Goal: Task Accomplishment & Management: Manage account settings

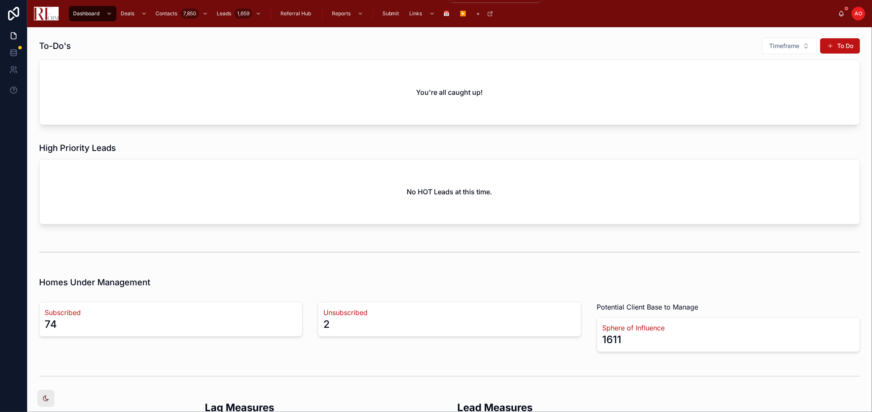
click at [430, 14] on icon "scrollable content" at bounding box center [432, 14] width 6 height 6
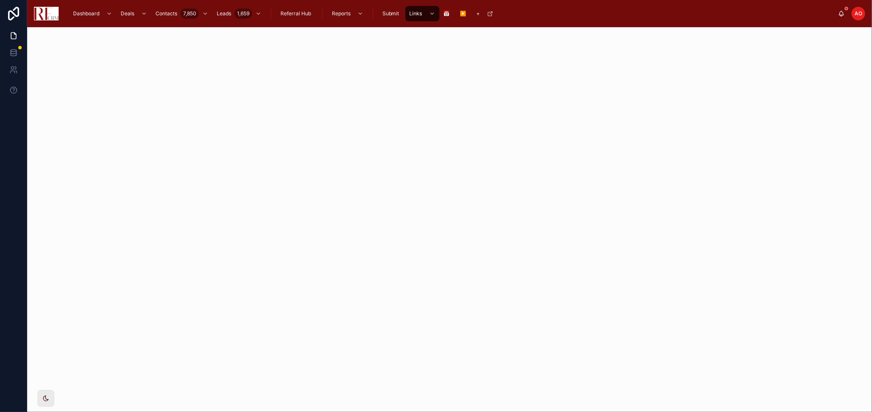
click at [386, 11] on span "Submit" at bounding box center [390, 13] width 17 height 7
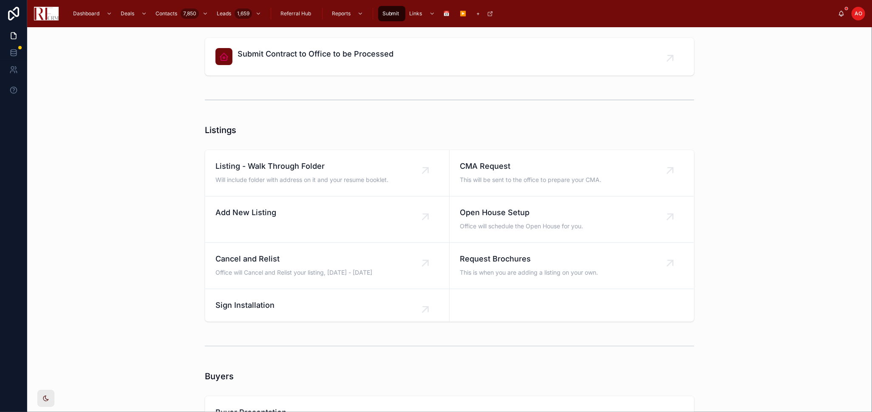
click at [268, 65] on div "Submit Contract to Office to be Processed" at bounding box center [315, 56] width 156 height 17
click at [248, 168] on span "Listing - Walk Through Folder" at bounding box center [301, 166] width 173 height 12
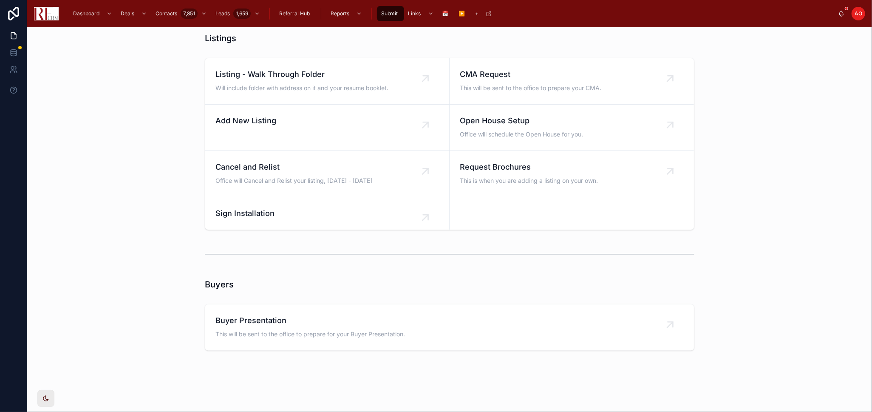
scroll to position [101, 0]
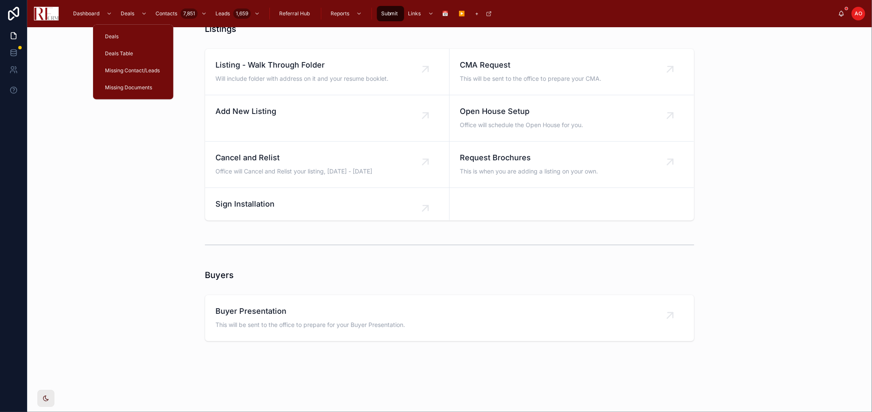
click at [121, 50] on span "Deals Table" at bounding box center [119, 53] width 28 height 7
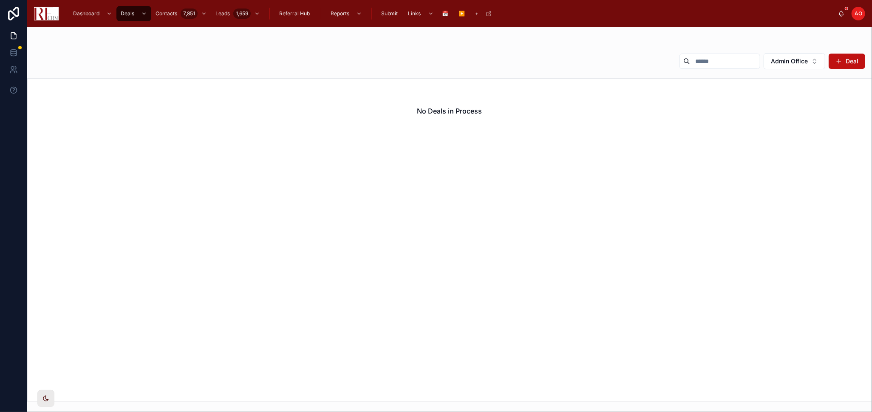
click at [581, 184] on div "No Deals in Process" at bounding box center [449, 239] width 844 height 323
click at [620, 69] on div "Admin Office Deal" at bounding box center [768, 61] width 192 height 17
click at [620, 62] on button "Admin Office" at bounding box center [794, 61] width 62 height 16
click at [620, 94] on div "None" at bounding box center [794, 96] width 118 height 14
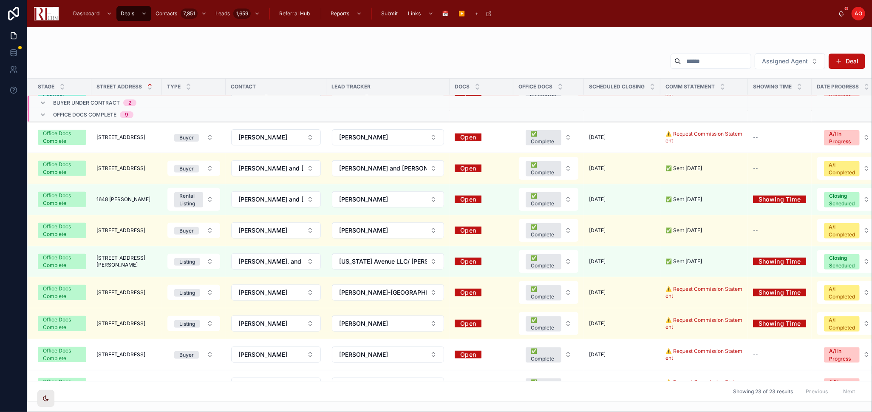
scroll to position [533, 0]
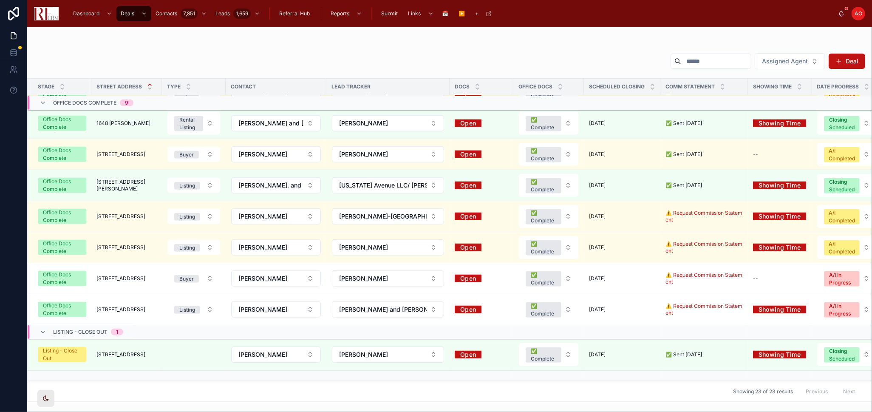
click at [117, 269] on span "7784 Huntington Circle South" at bounding box center [120, 354] width 49 height 7
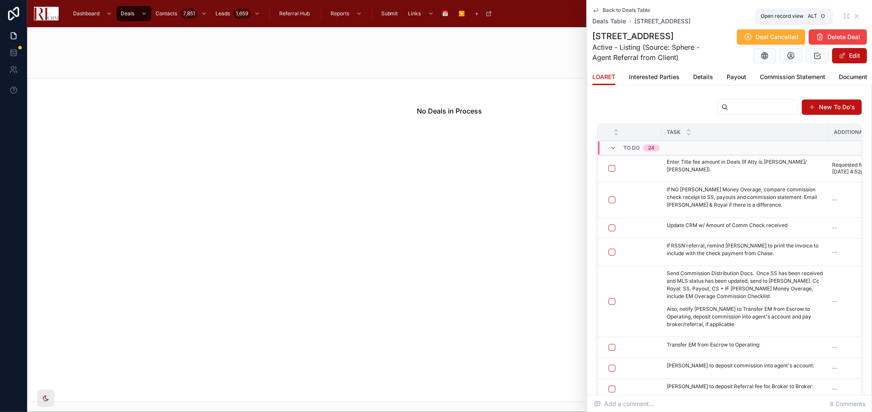
click at [620, 14] on icon at bounding box center [846, 16] width 7 height 7
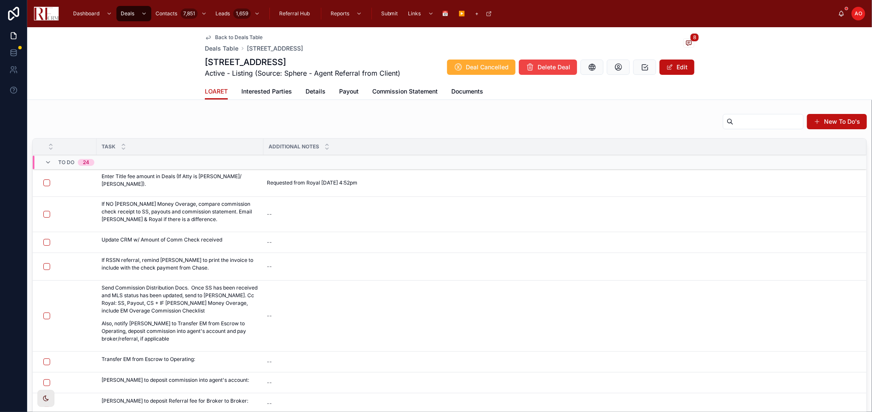
click at [305, 88] on span "Details" at bounding box center [315, 91] width 20 height 8
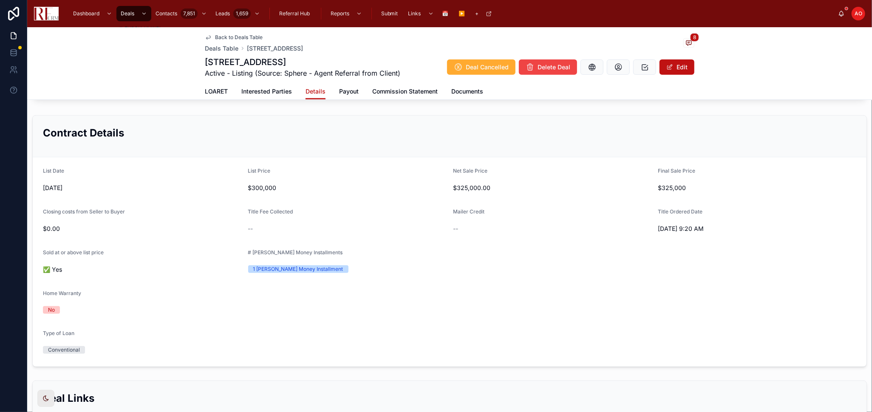
scroll to position [566, 0]
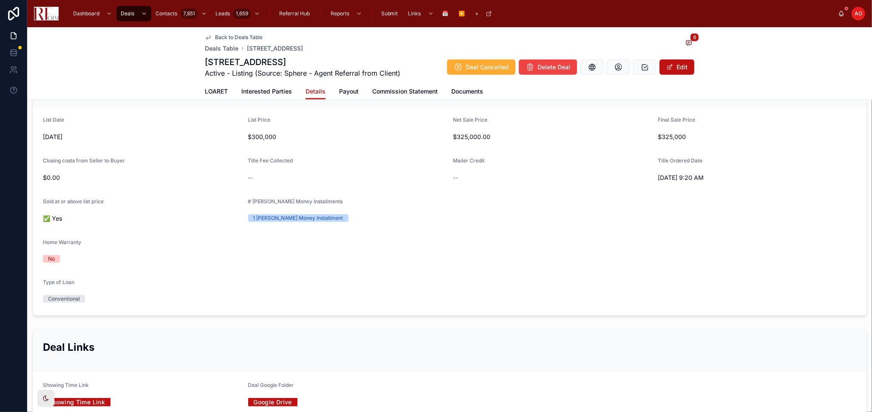
click at [620, 68] on span at bounding box center [669, 67] width 7 height 7
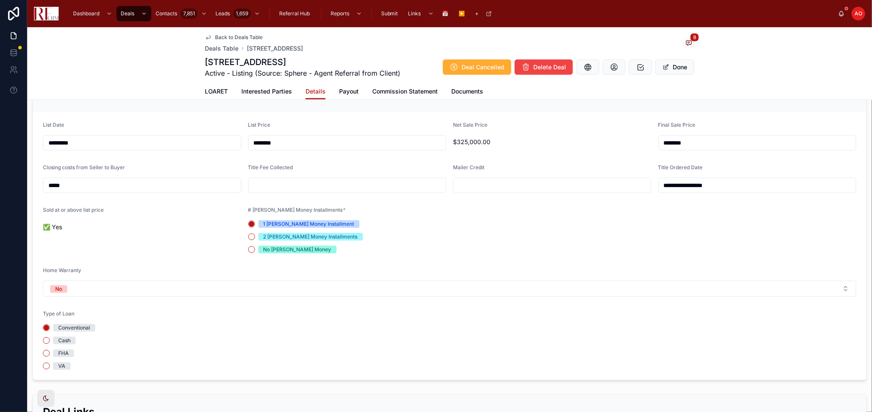
scroll to position [571, 0]
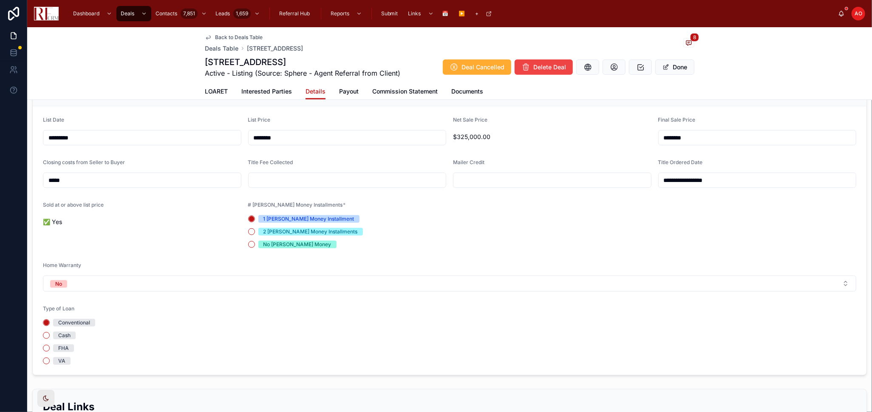
click at [319, 174] on input "text" at bounding box center [348, 180] width 198 height 12
type input "******"
click at [620, 87] on div "LOARET Interested Parties Details Payout Commission Statement Documents" at bounding box center [449, 91] width 489 height 16
click at [620, 66] on button "Done" at bounding box center [674, 66] width 39 height 15
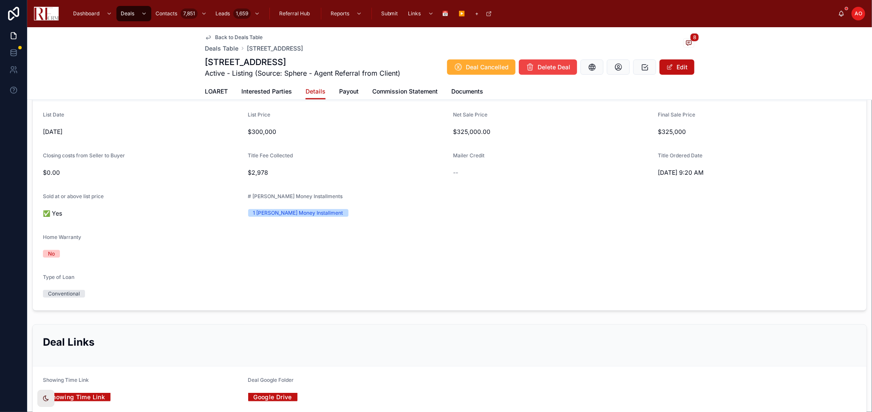
scroll to position [566, 0]
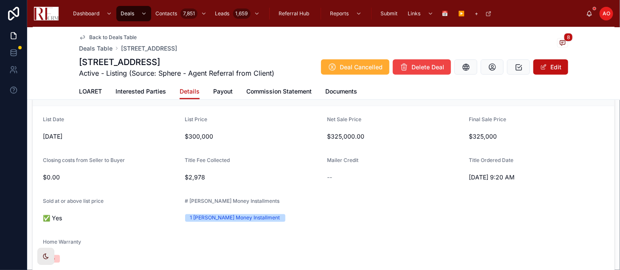
click at [301, 43] on div "Back to Deals Table Deals Table 7784 Huntington Circle South, Hanover Park 8" at bounding box center [323, 43] width 489 height 19
click at [310, 117] on form "List Date 8/21/2025 List Price $300,000 Net Sale Price $325,000.00 Final Sale P…" at bounding box center [324, 210] width 582 height 209
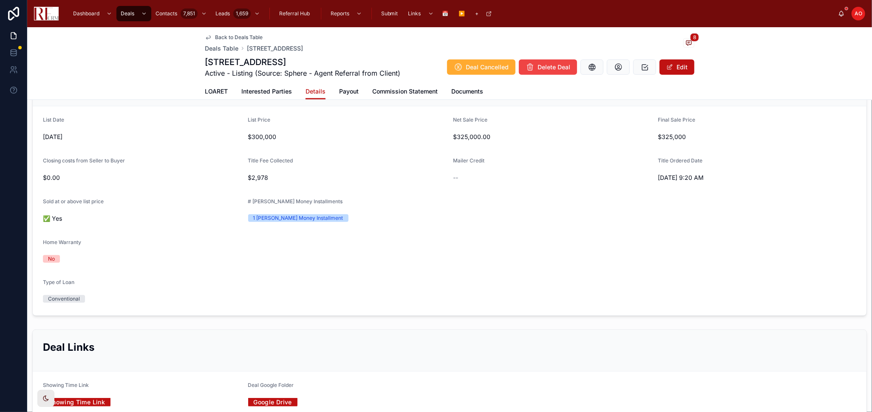
click at [217, 35] on span "Back to Deals Table" at bounding box center [239, 37] width 48 height 7
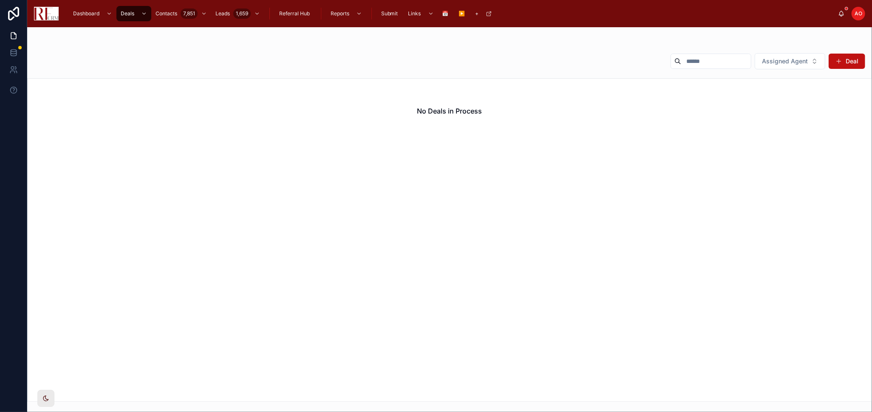
click at [620, 60] on button "Deal" at bounding box center [846, 61] width 37 height 15
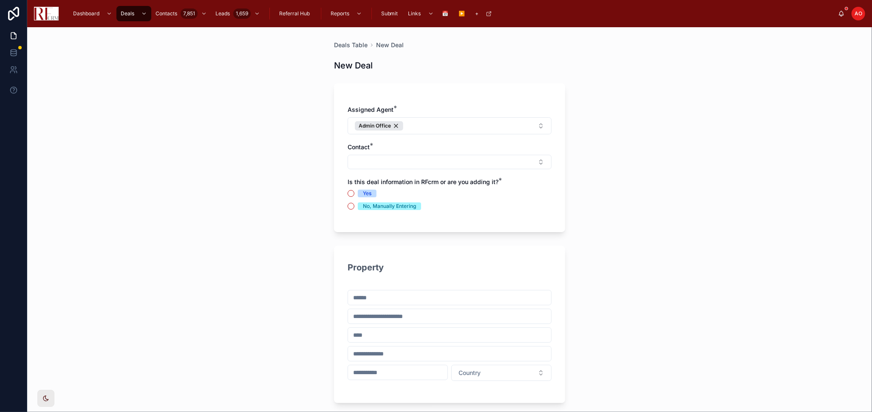
click at [389, 124] on div "Admin Office" at bounding box center [379, 125] width 48 height 9
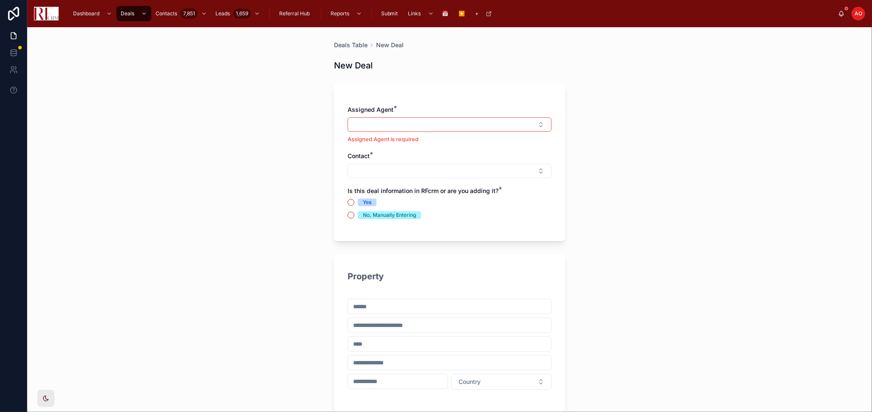
click at [532, 123] on button "Select Button" at bounding box center [449, 124] width 204 height 14
type input "***"
click at [426, 159] on span "[PERSON_NAME]" at bounding box center [414, 158] width 49 height 8
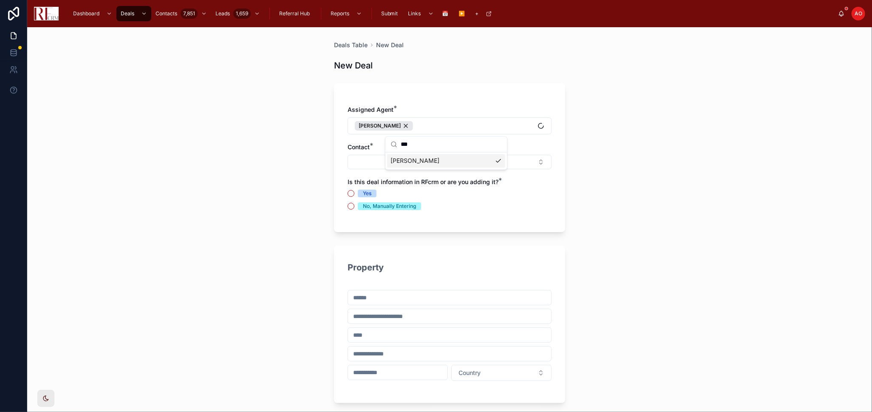
click at [252, 179] on div "Deals Table New Deal New Deal Assigned Agent * Lynette Ramirez Contact * Is thi…" at bounding box center [449, 219] width 844 height 384
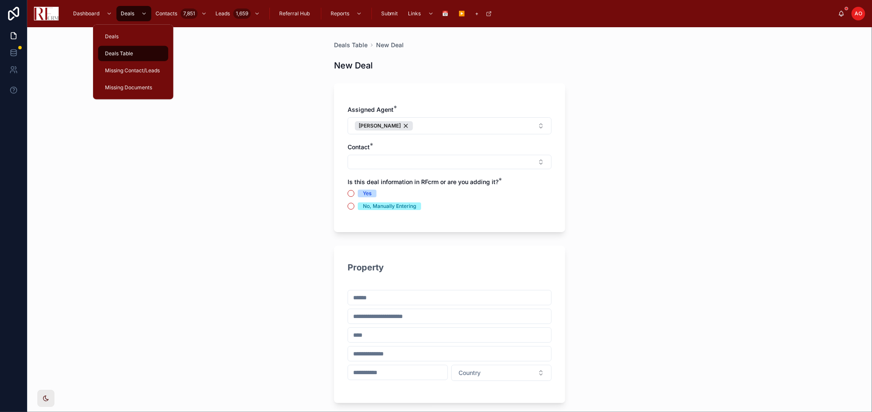
click at [216, 172] on div "Deals Table New Deal New Deal Assigned Agent * Lynette Ramirez Contact * Is thi…" at bounding box center [449, 219] width 844 height 384
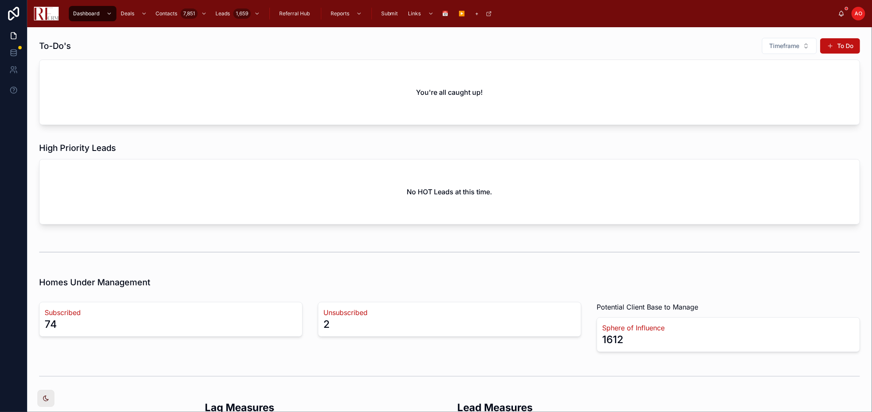
click at [430, 144] on div "High Priority Leads" at bounding box center [449, 148] width 821 height 12
click at [141, 12] on icon "scrollable content" at bounding box center [144, 14] width 6 height 6
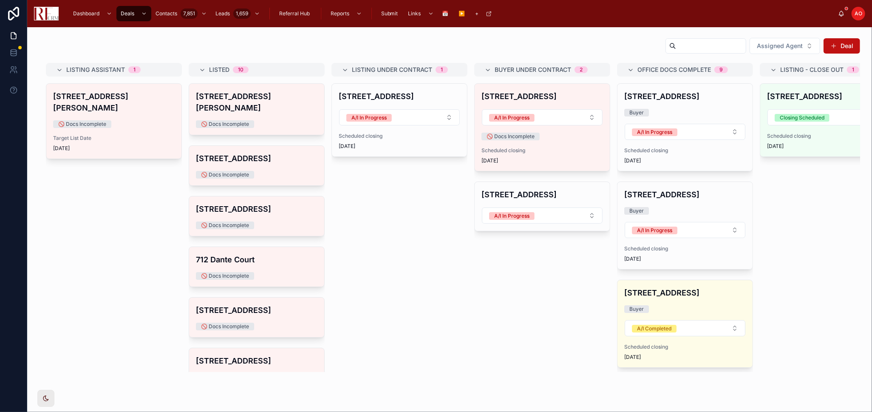
click at [799, 155] on div "7784 Huntington Circle South Closing Scheduled Scheduled closing 10/2/2025" at bounding box center [827, 120] width 135 height 73
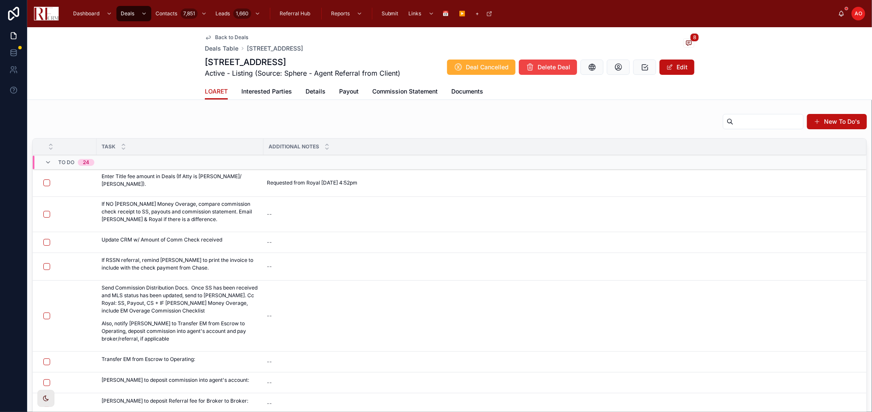
click at [48, 181] on button "button" at bounding box center [46, 182] width 7 height 7
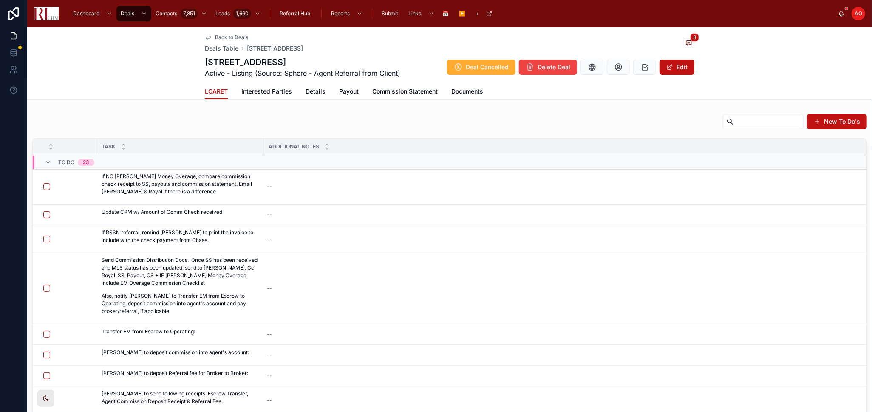
click at [47, 187] on button "button" at bounding box center [46, 186] width 7 height 7
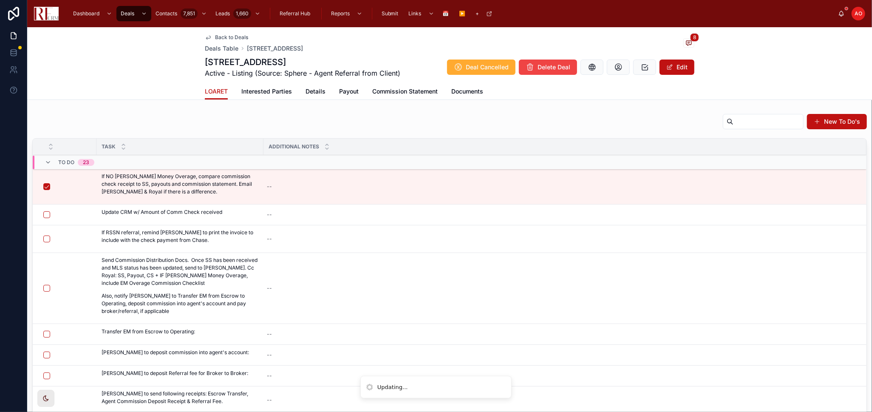
click at [313, 93] on span "Details" at bounding box center [315, 91] width 20 height 8
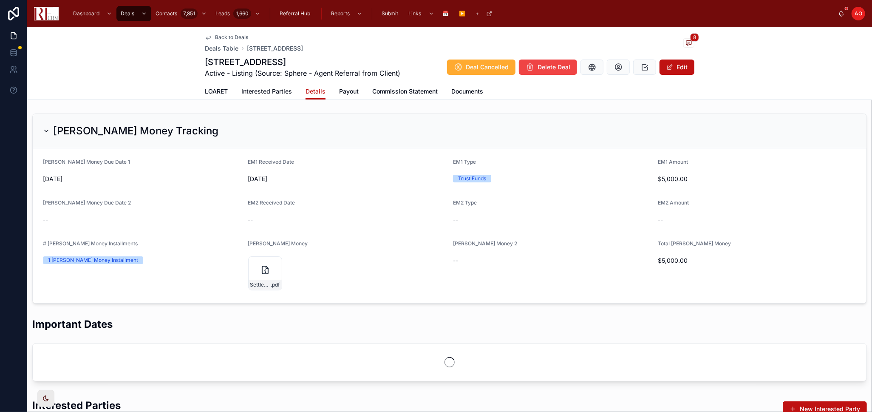
click at [339, 91] on span "Payout" at bounding box center [349, 91] width 20 height 8
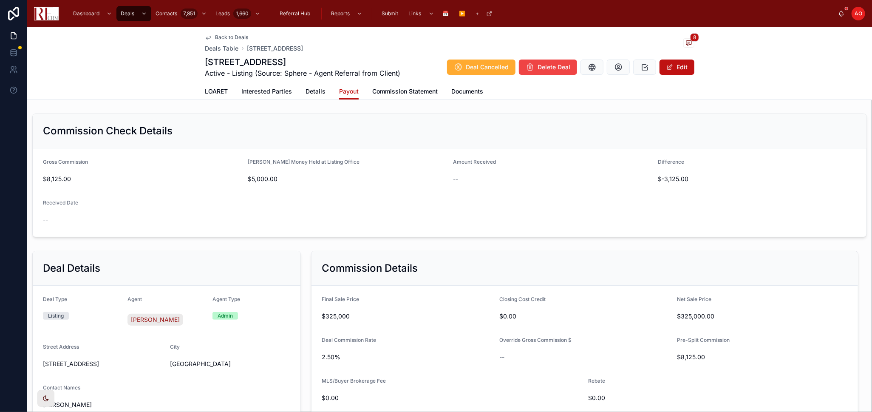
click at [678, 65] on button "Edit" at bounding box center [676, 66] width 35 height 15
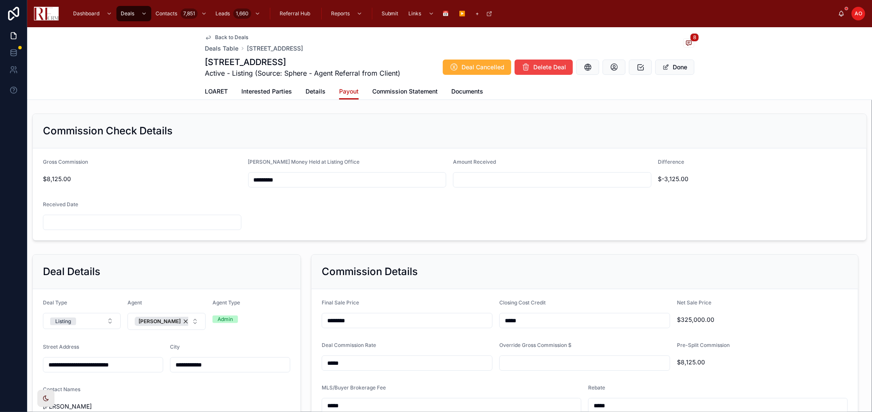
click at [492, 172] on div at bounding box center [552, 179] width 198 height 15
click at [493, 177] on input "text" at bounding box center [552, 180] width 198 height 12
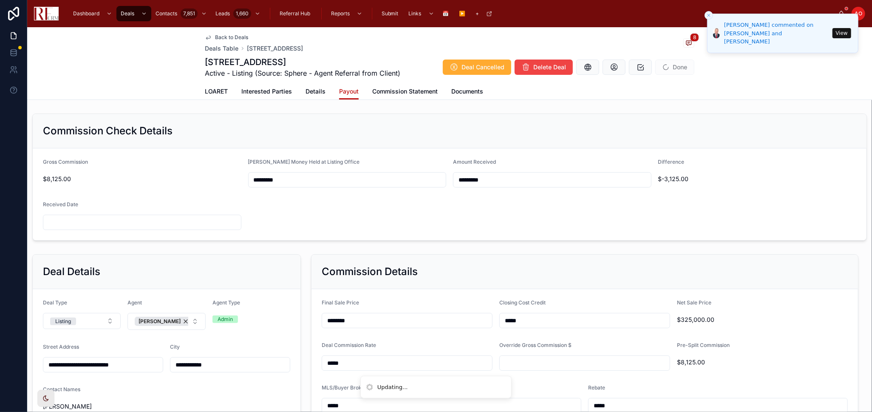
type input "*********"
click at [498, 217] on form "Gross Commission $8,125.00 Earnest Money Held at Listing Office ********* Amoun…" at bounding box center [449, 194] width 833 height 92
click at [138, 217] on input "text" at bounding box center [142, 222] width 198 height 12
click at [170, 291] on button "3" at bounding box center [171, 291] width 15 height 15
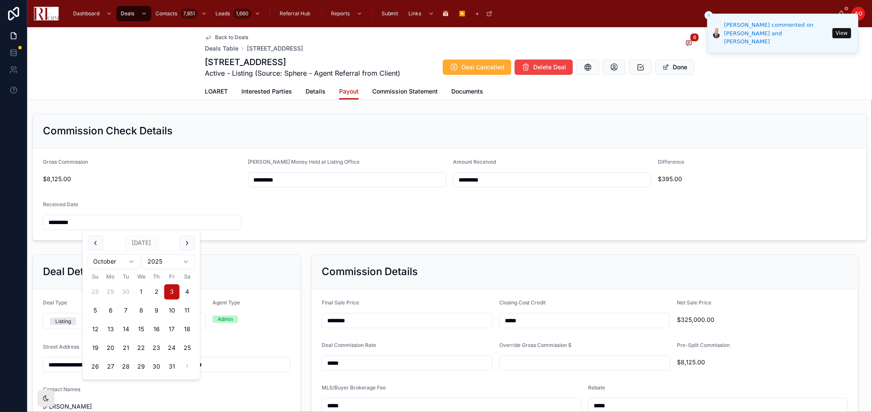
type input "*********"
drag, startPoint x: 394, startPoint y: 216, endPoint x: 488, endPoint y: 192, distance: 97.0
click at [395, 216] on form "Gross Commission $8,125.00 Earnest Money Held at Listing Office ********* Amoun…" at bounding box center [449, 194] width 833 height 92
click at [828, 133] on div "Commission Check Details" at bounding box center [449, 131] width 813 height 14
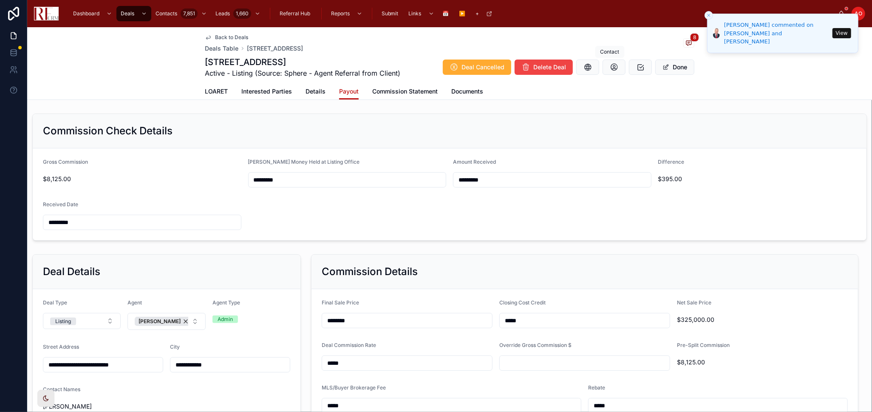
click at [679, 64] on button "Done" at bounding box center [674, 66] width 39 height 15
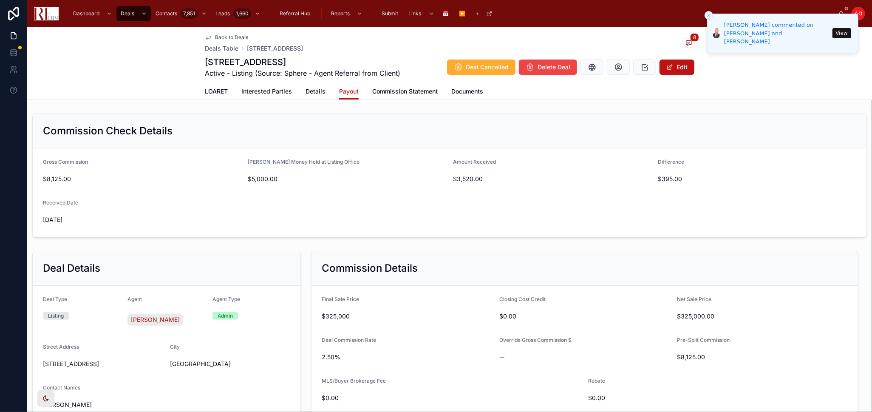
click at [220, 89] on span "LOARET" at bounding box center [216, 91] width 23 height 8
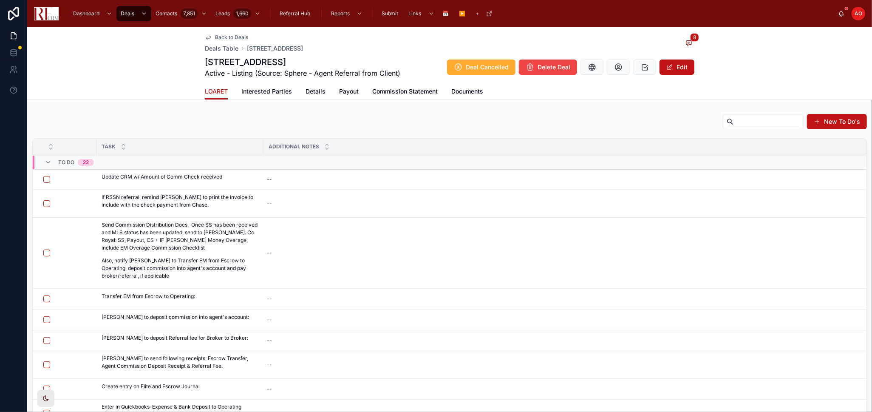
click at [46, 181] on button "button" at bounding box center [46, 179] width 7 height 7
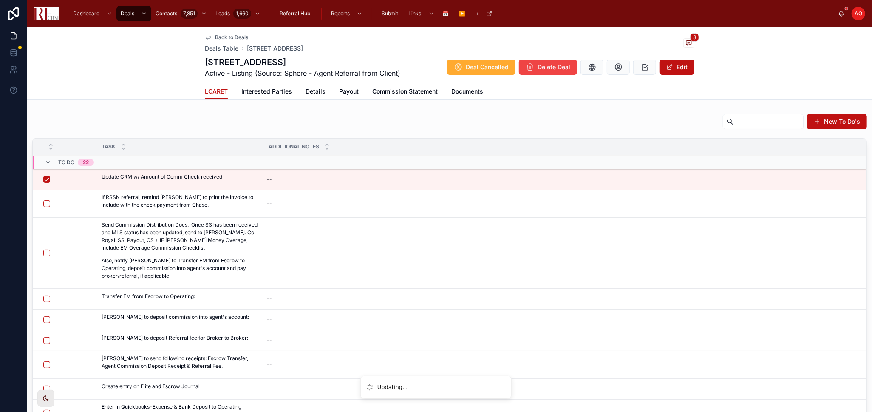
click at [45, 203] on button "button" at bounding box center [46, 203] width 7 height 7
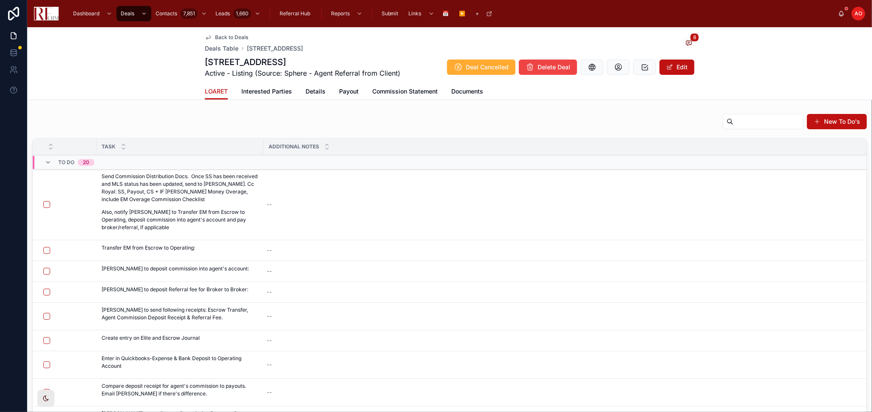
click at [0, 0] on span "Notify Isaac" at bounding box center [0, 0] width 0 height 0
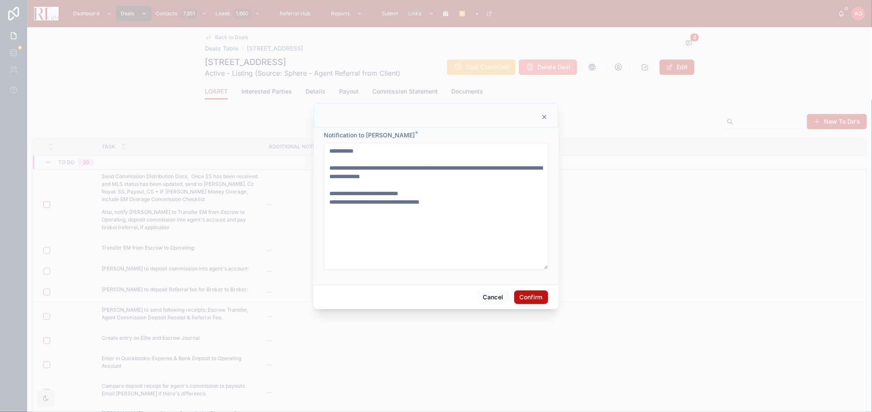
click at [412, 192] on textarea "**********" at bounding box center [436, 206] width 224 height 127
click at [432, 195] on textarea "**********" at bounding box center [436, 206] width 224 height 127
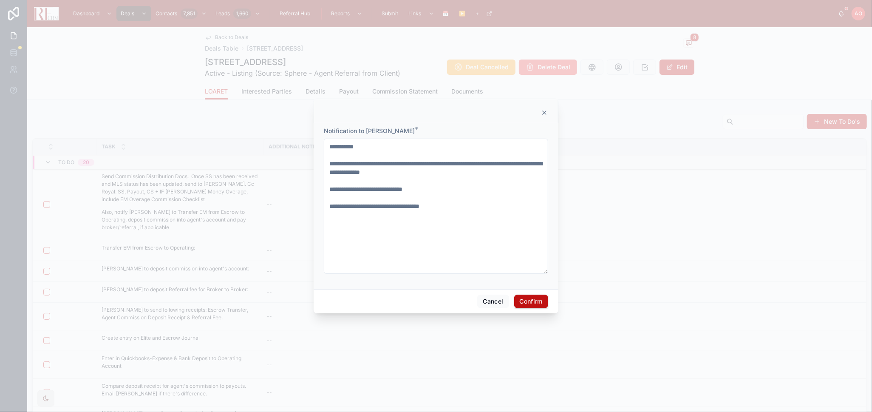
click at [392, 206] on textarea "**********" at bounding box center [436, 205] width 224 height 135
click at [409, 205] on textarea "**********" at bounding box center [436, 205] width 224 height 135
click at [463, 205] on textarea "**********" at bounding box center [436, 205] width 224 height 135
type textarea "**********"
click at [529, 294] on button "Confirm" at bounding box center [531, 301] width 34 height 14
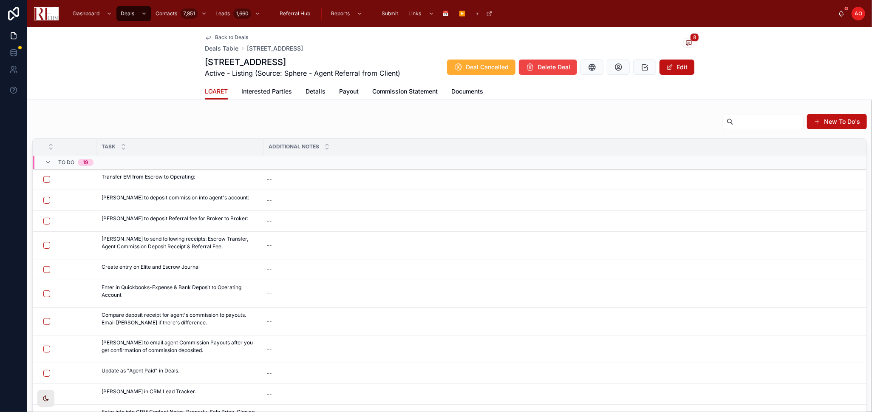
click at [224, 37] on span "Back to Deals" at bounding box center [231, 37] width 33 height 7
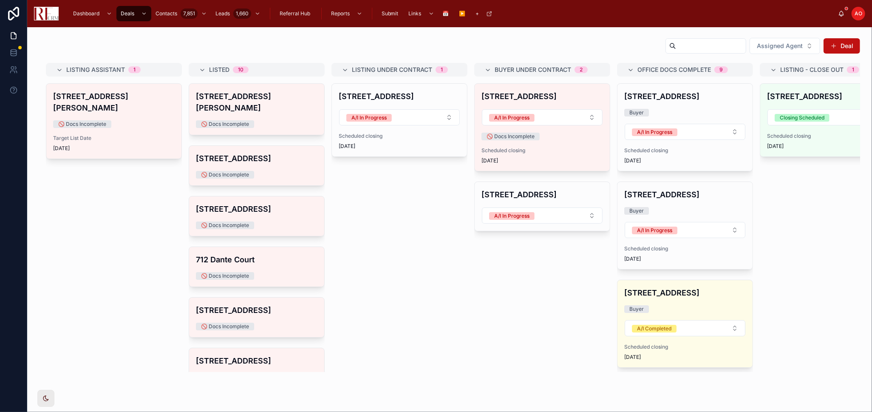
click at [373, 141] on div "Scheduled closing 10/14/2025" at bounding box center [399, 141] width 121 height 17
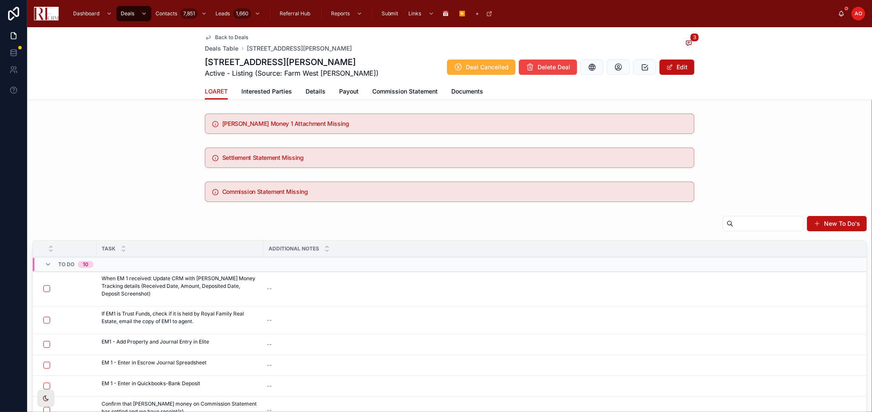
click at [224, 40] on span "Back to Deals" at bounding box center [231, 37] width 33 height 7
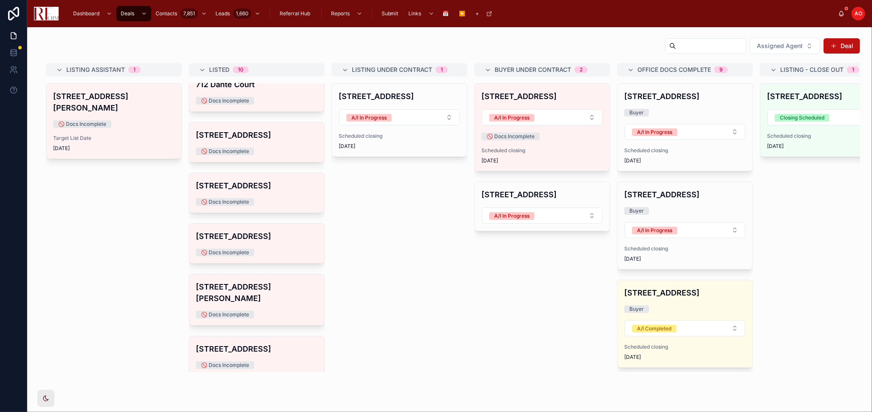
scroll to position [152, 0]
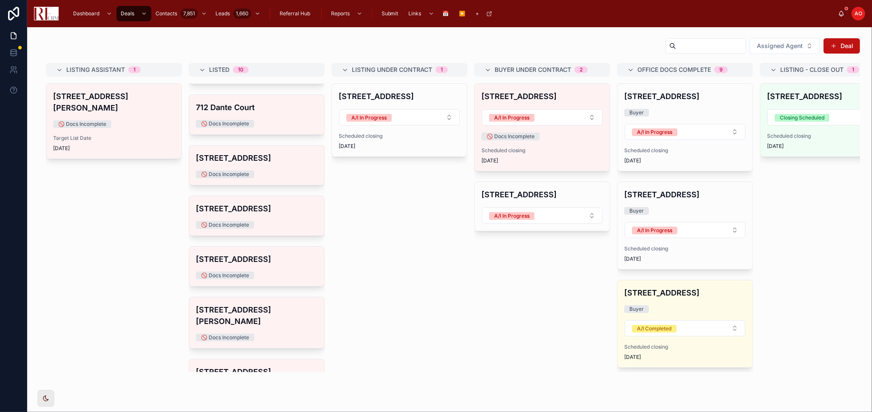
click at [265, 221] on div "🚫 Docs Incomplete" at bounding box center [256, 225] width 121 height 8
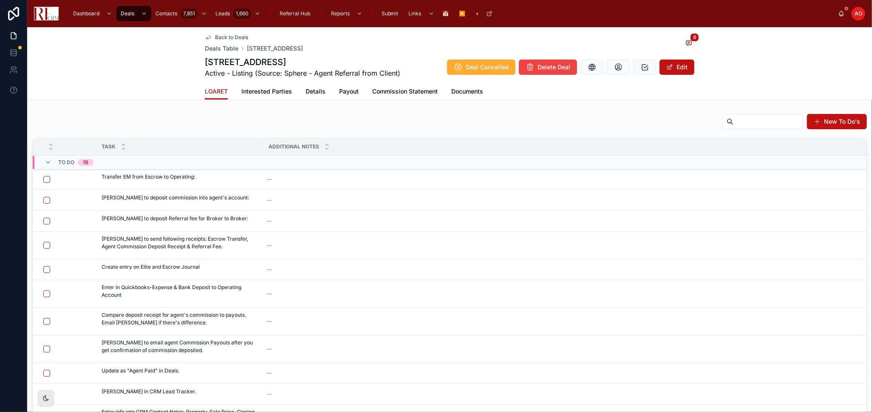
click at [48, 178] on button "button" at bounding box center [46, 179] width 7 height 7
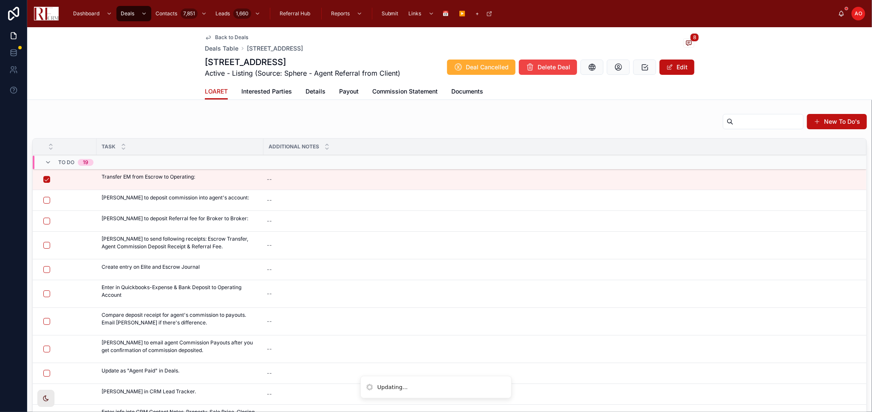
click at [47, 199] on button "button" at bounding box center [46, 200] width 7 height 7
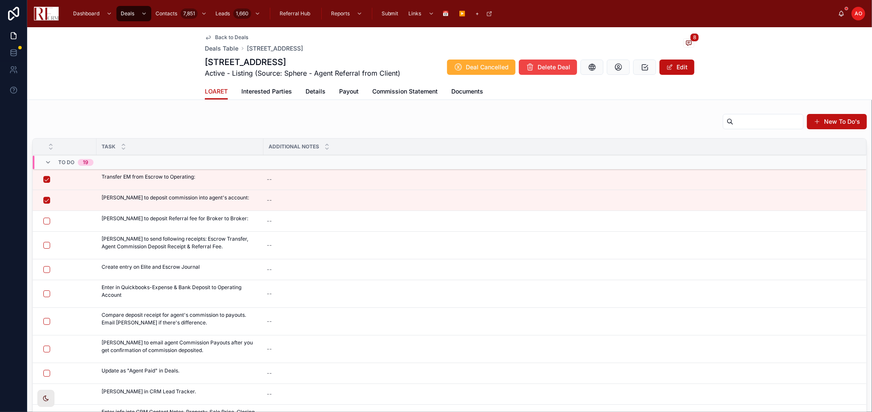
click at [48, 219] on button "button" at bounding box center [46, 220] width 7 height 7
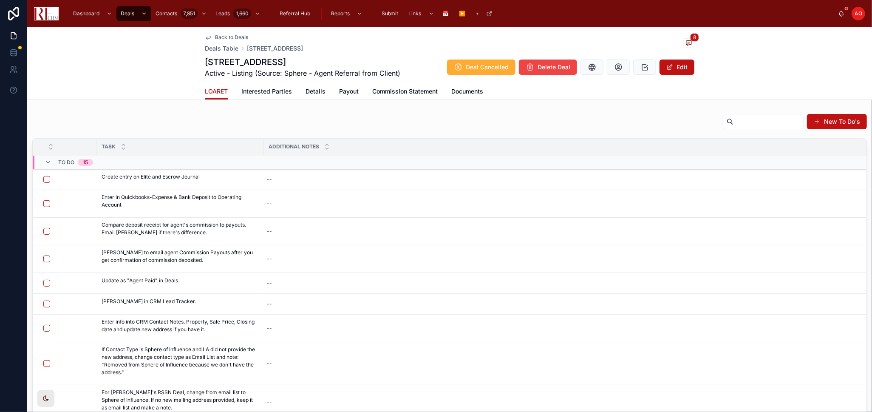
click at [49, 177] on button "button" at bounding box center [46, 179] width 7 height 7
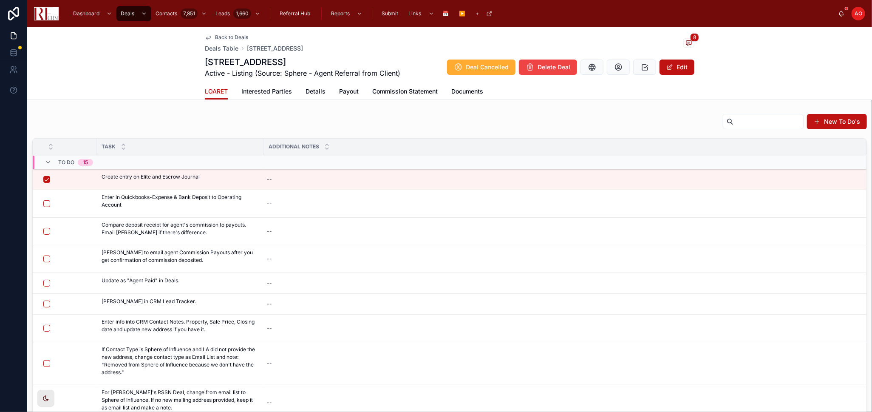
click at [43, 201] on button "button" at bounding box center [46, 203] width 7 height 7
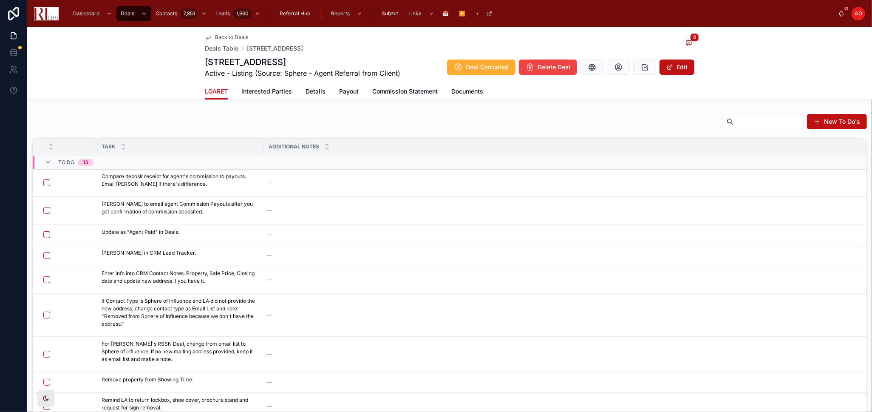
click at [50, 181] on button "button" at bounding box center [46, 182] width 7 height 7
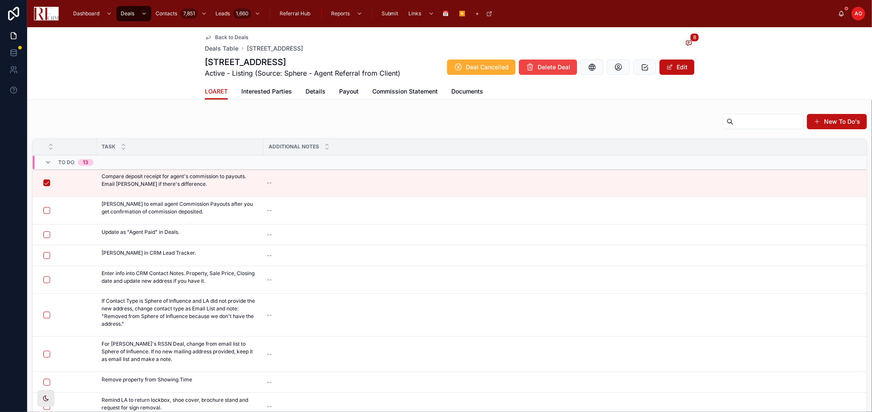
click at [0, 0] on span "Send to Agent" at bounding box center [0, 0] width 0 height 0
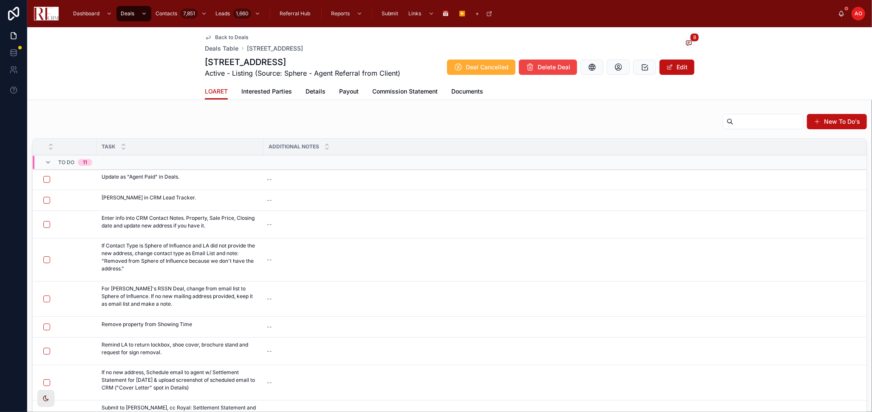
click at [195, 121] on div "New To Do's" at bounding box center [449, 123] width 834 height 20
click at [305, 93] on span "Details" at bounding box center [315, 91] width 20 height 8
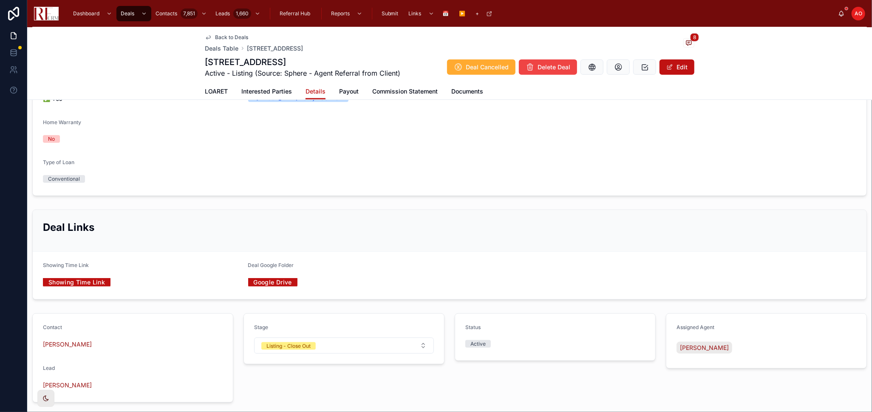
scroll to position [708, 0]
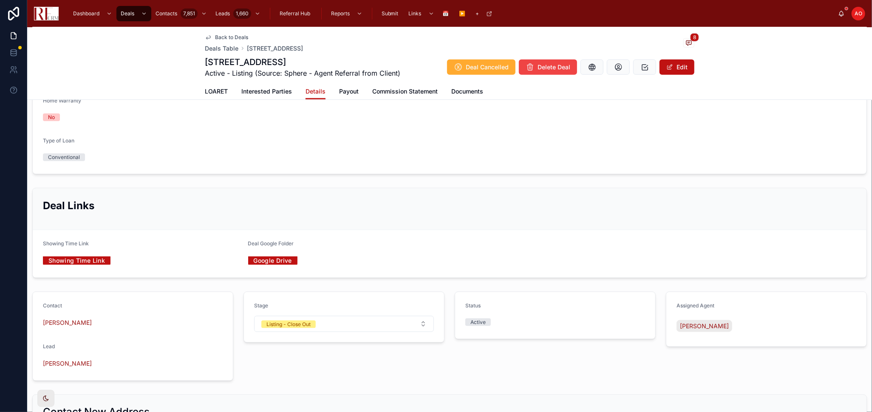
click at [368, 321] on button "Listing - Close Out" at bounding box center [344, 324] width 180 height 16
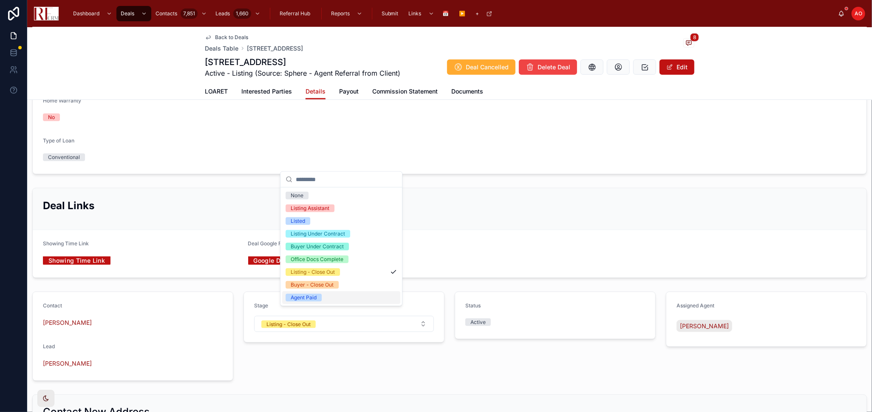
click at [355, 301] on div "Agent Paid" at bounding box center [341, 297] width 118 height 13
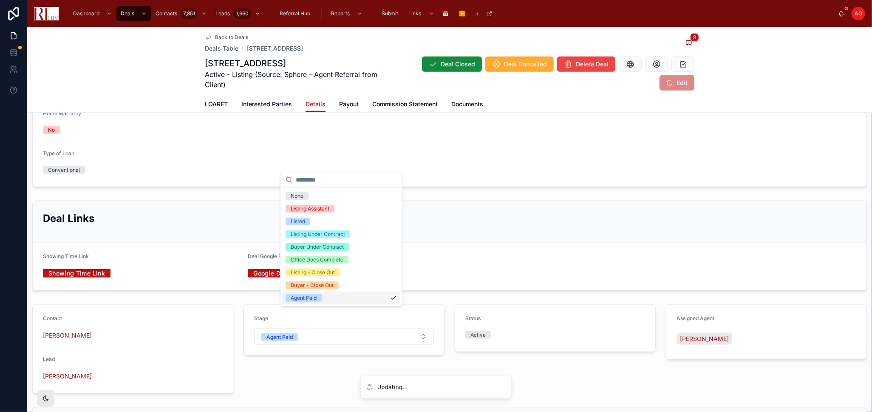
scroll to position [720, 0]
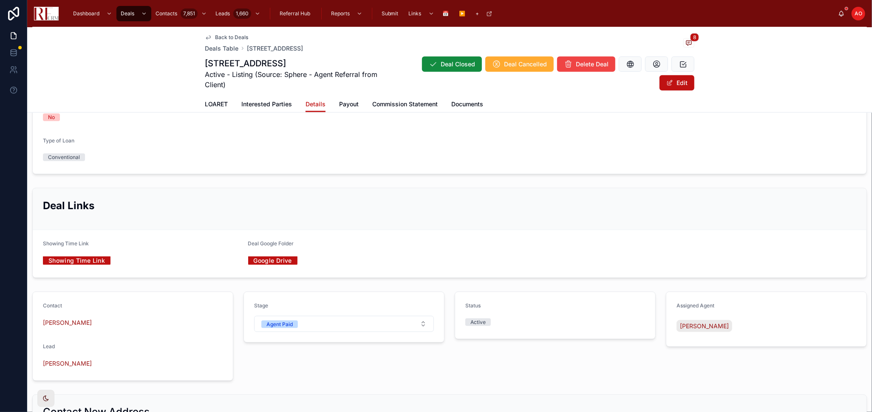
click at [220, 101] on span "LOARET" at bounding box center [216, 104] width 23 height 8
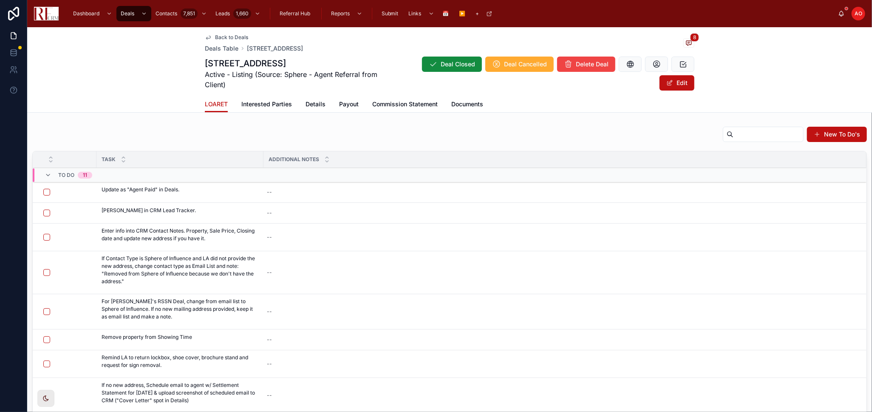
click at [47, 192] on button "button" at bounding box center [46, 192] width 7 height 7
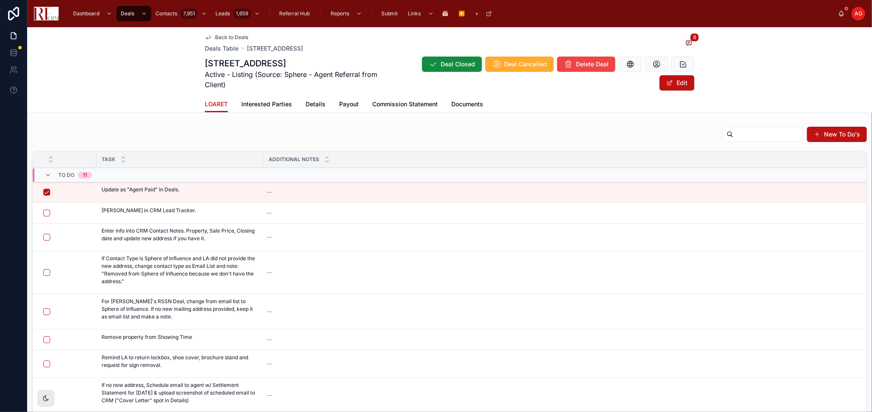
click at [48, 215] on button "button" at bounding box center [46, 212] width 7 height 7
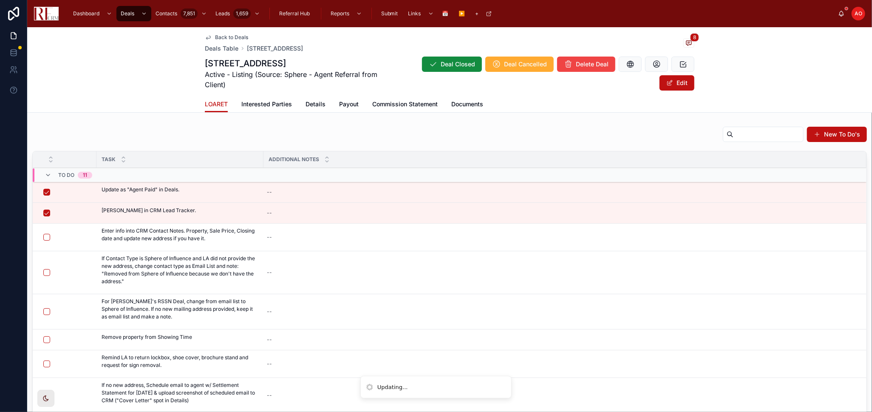
drag, startPoint x: 48, startPoint y: 215, endPoint x: 47, endPoint y: 233, distance: 18.7
click at [47, 234] on button "button" at bounding box center [46, 237] width 7 height 7
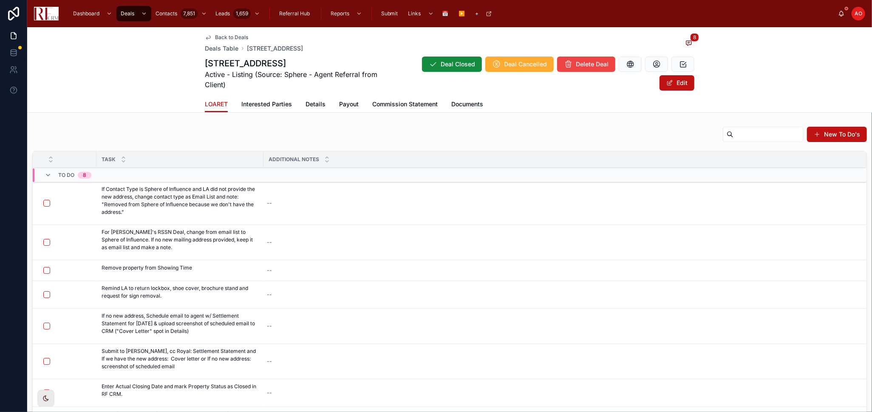
click at [309, 106] on span "Details" at bounding box center [315, 104] width 20 height 8
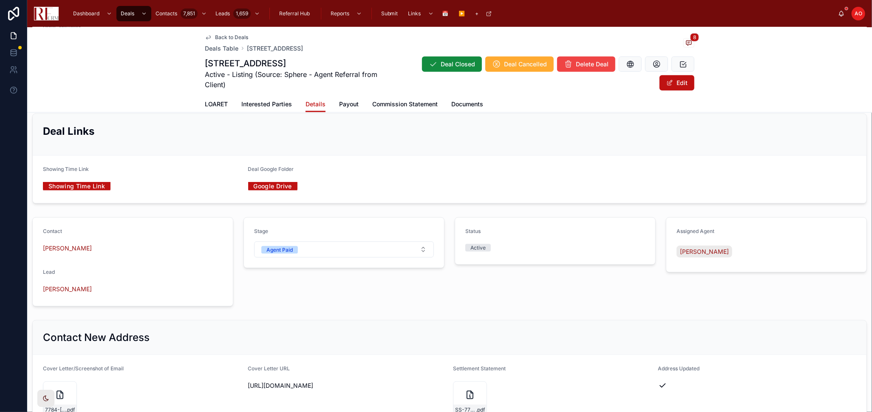
scroll to position [850, 0]
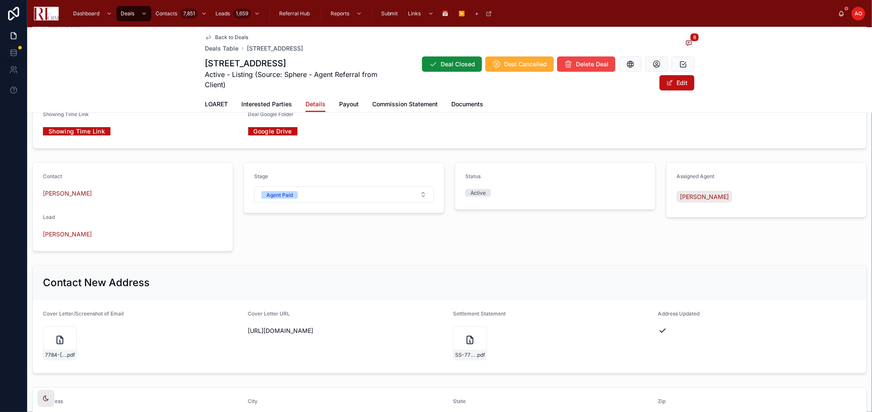
click at [214, 109] on link "LOARET" at bounding box center [216, 104] width 23 height 17
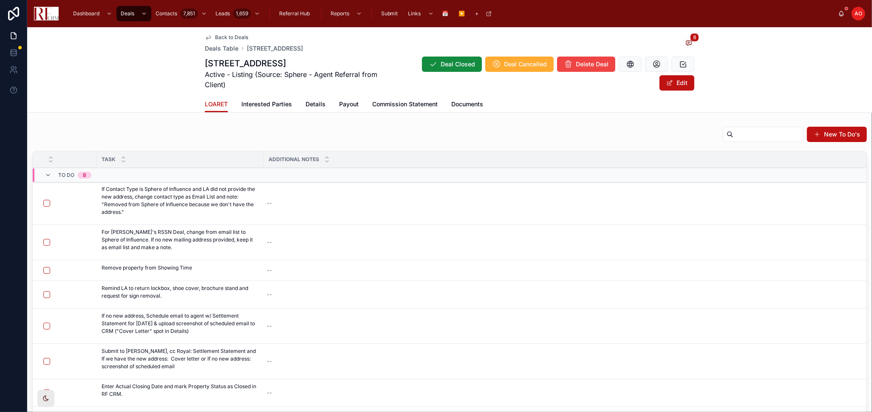
click at [44, 200] on button "button" at bounding box center [46, 203] width 7 height 7
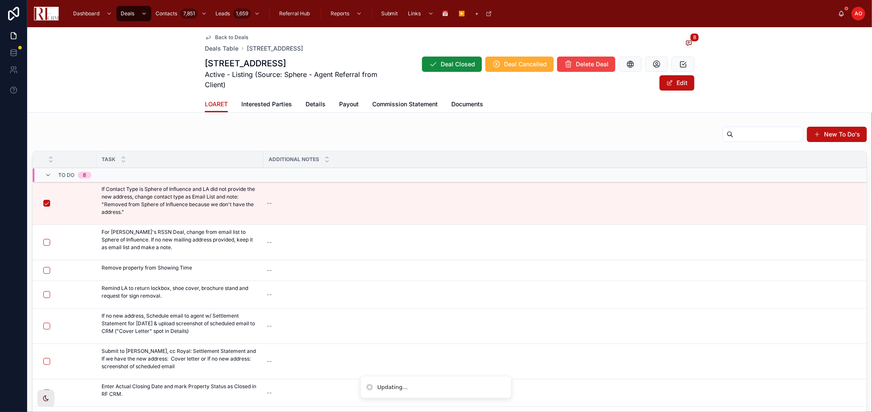
click at [45, 240] on button "button" at bounding box center [46, 242] width 7 height 7
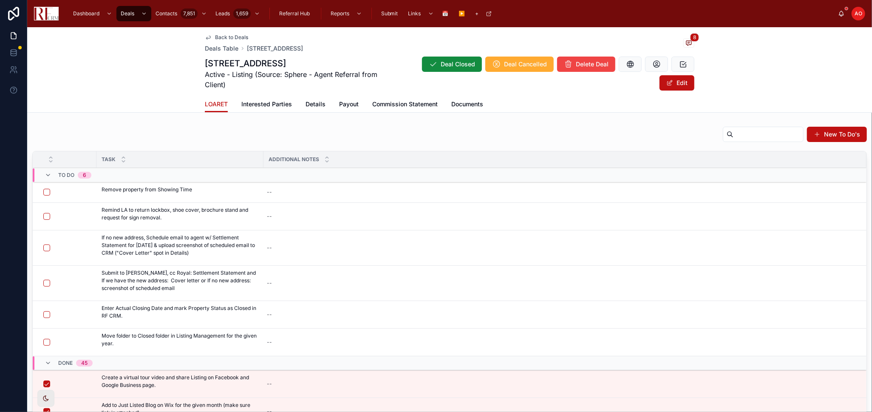
click at [47, 190] on button "button" at bounding box center [46, 192] width 7 height 7
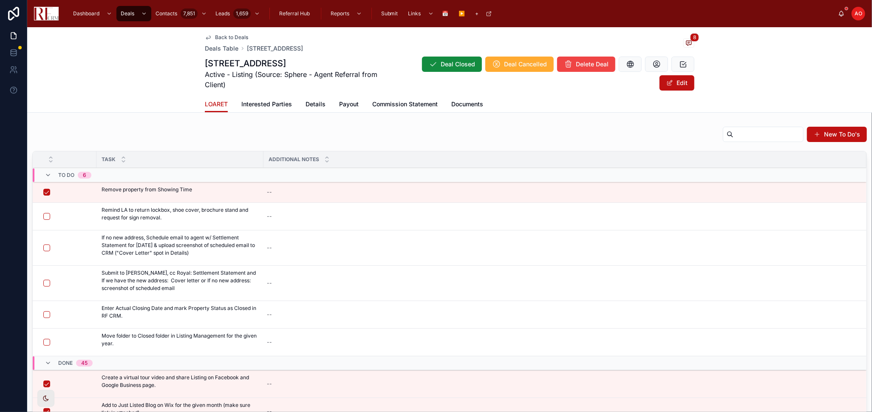
click at [0, 0] on span "Send Email to Agent" at bounding box center [0, 0] width 0 height 0
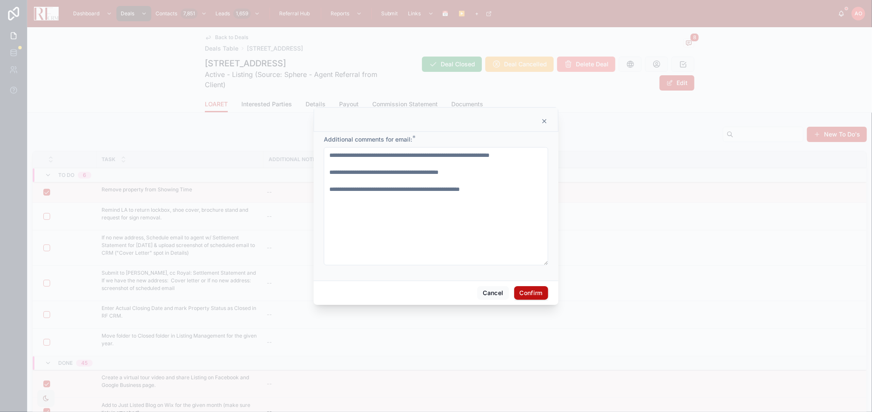
click at [530, 295] on button "Confirm" at bounding box center [531, 293] width 34 height 14
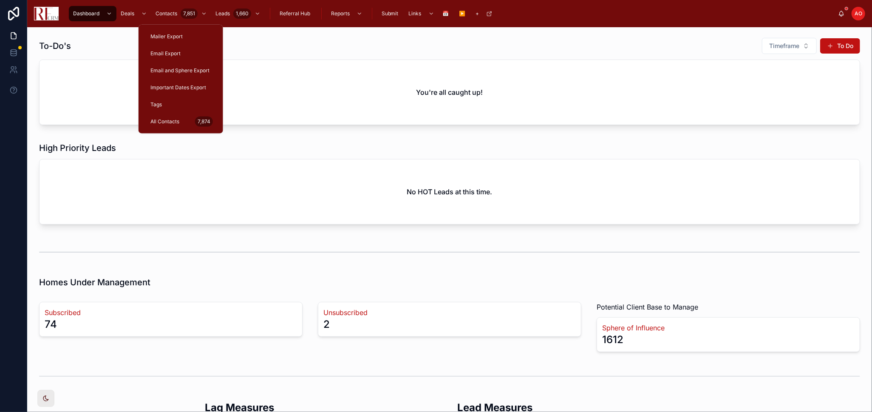
click at [181, 68] on span "Email and Sphere Export" at bounding box center [179, 70] width 59 height 7
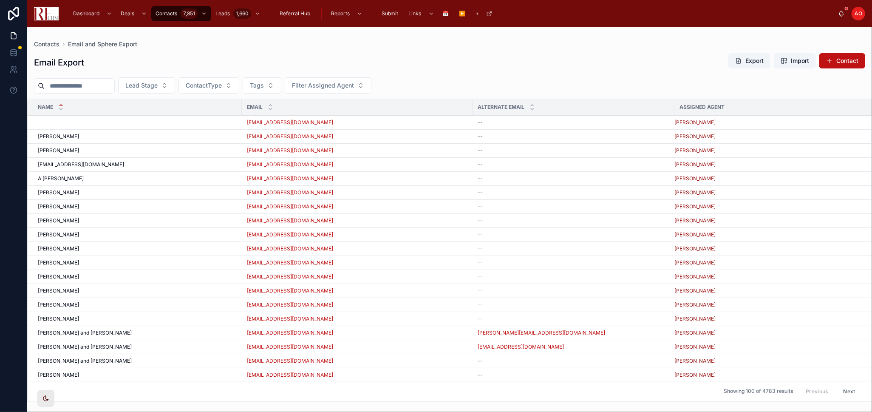
click at [750, 66] on button "Export" at bounding box center [749, 60] width 42 height 15
click at [371, 84] on button "Filter Assigned Agent" at bounding box center [328, 85] width 87 height 16
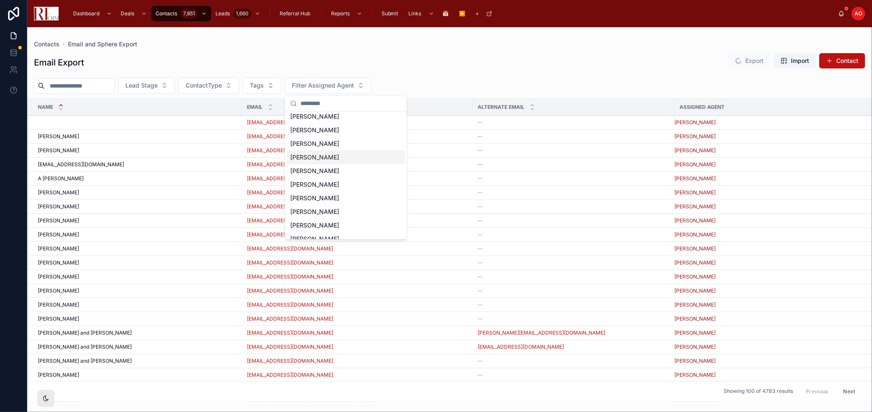
scroll to position [25, 0]
click at [340, 219] on div "[PERSON_NAME]" at bounding box center [346, 217] width 118 height 14
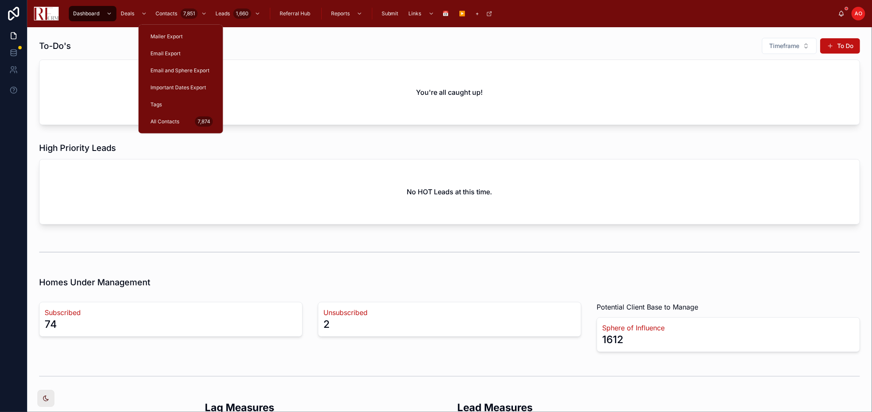
click at [172, 70] on span "Email and Sphere Export" at bounding box center [179, 70] width 59 height 7
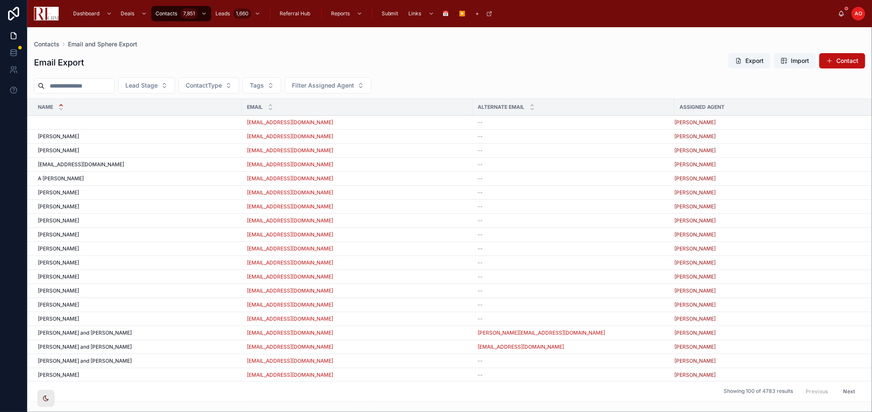
click at [354, 87] on span "Filter Assigned Agent" at bounding box center [323, 85] width 62 height 8
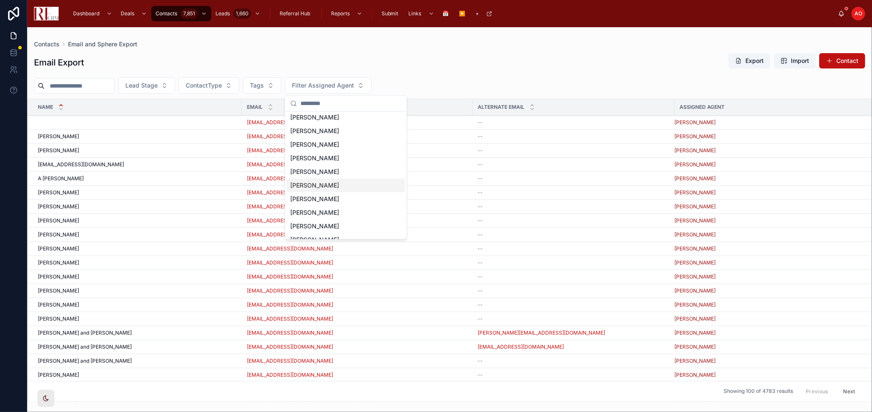
scroll to position [25, 0]
click at [336, 213] on div "[PERSON_NAME]" at bounding box center [346, 217] width 118 height 14
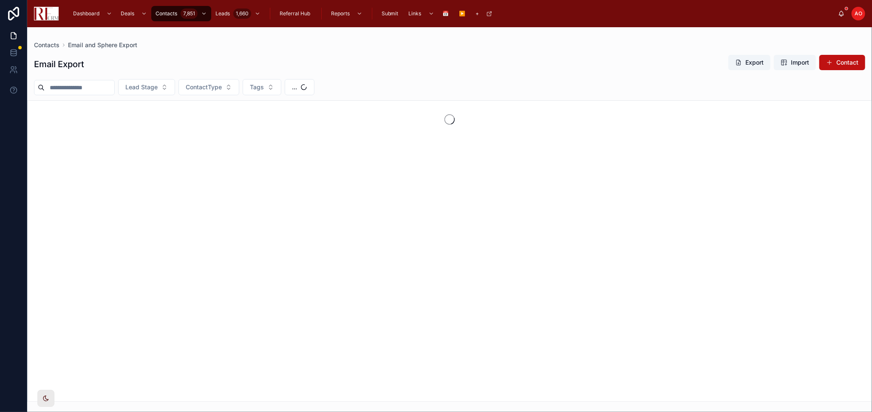
click at [239, 86] on button "ContactType" at bounding box center [208, 87] width 61 height 16
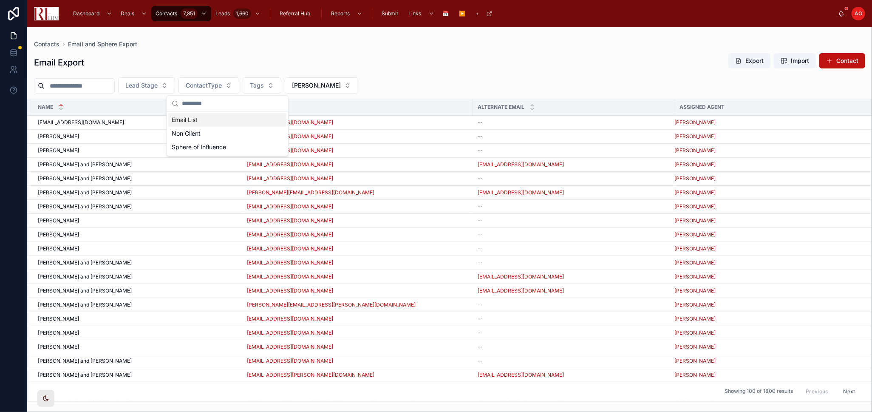
click at [401, 61] on div "Email Export Export Import Contact" at bounding box center [449, 63] width 831 height 20
click at [436, 54] on div "Email Export Export Import Contact" at bounding box center [449, 63] width 831 height 20
click at [107, 85] on input "text" at bounding box center [80, 86] width 70 height 12
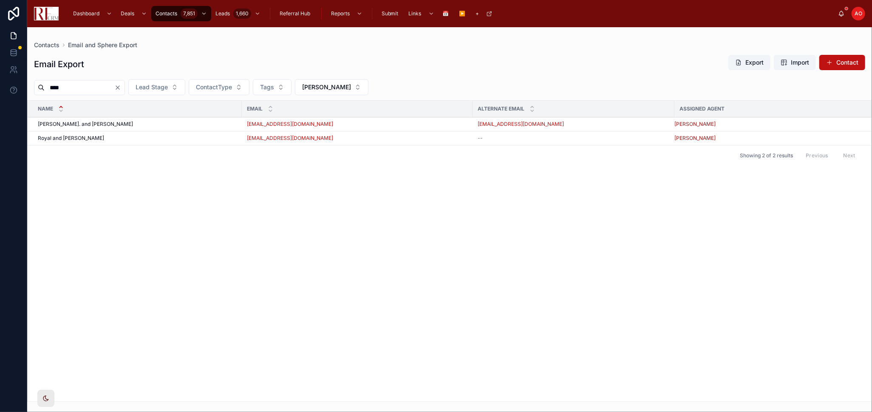
type input "****"
click at [121, 90] on icon "Clear" at bounding box center [117, 87] width 7 height 7
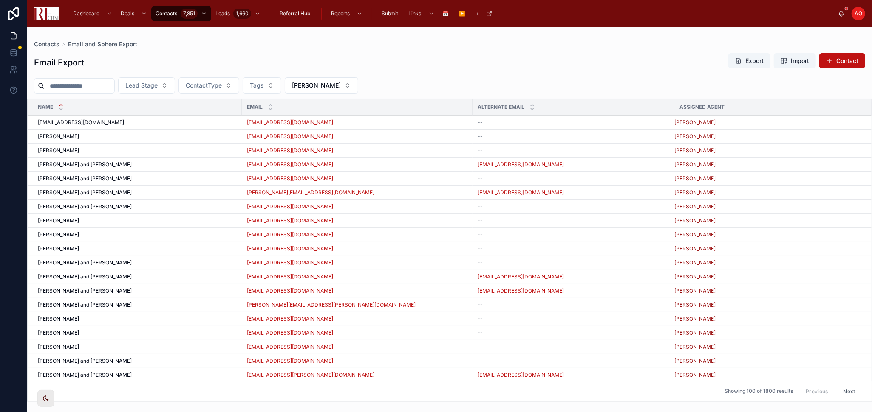
click at [758, 64] on button "Export" at bounding box center [749, 60] width 42 height 15
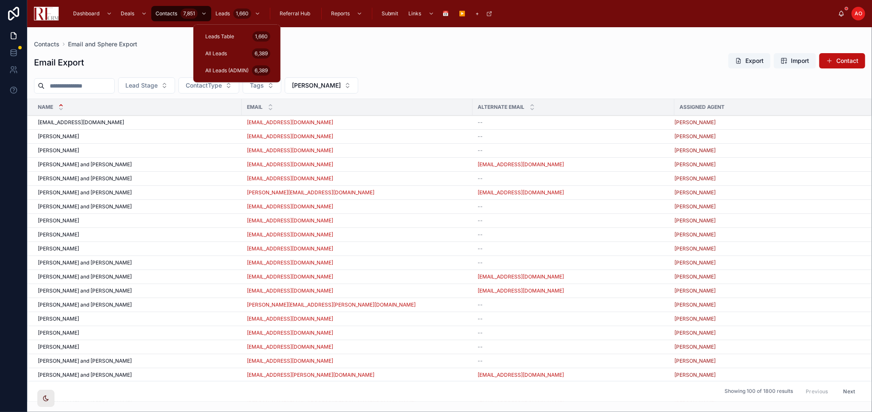
click at [230, 67] on span "All Leads (ADMIN)" at bounding box center [226, 70] width 43 height 7
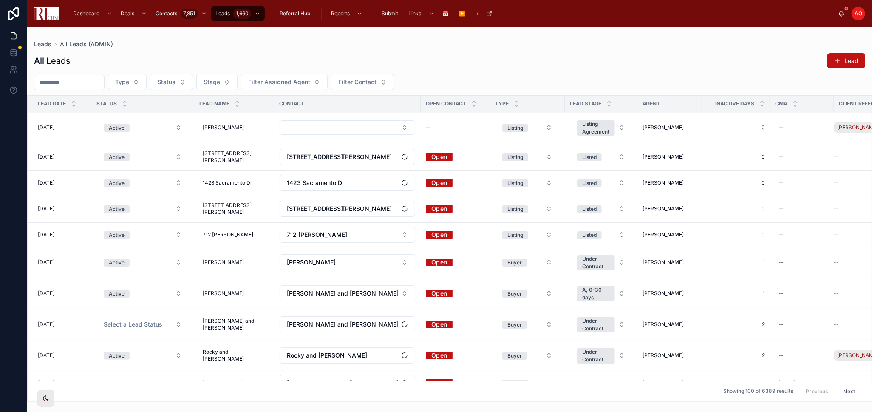
click at [99, 80] on input "text" at bounding box center [69, 82] width 70 height 12
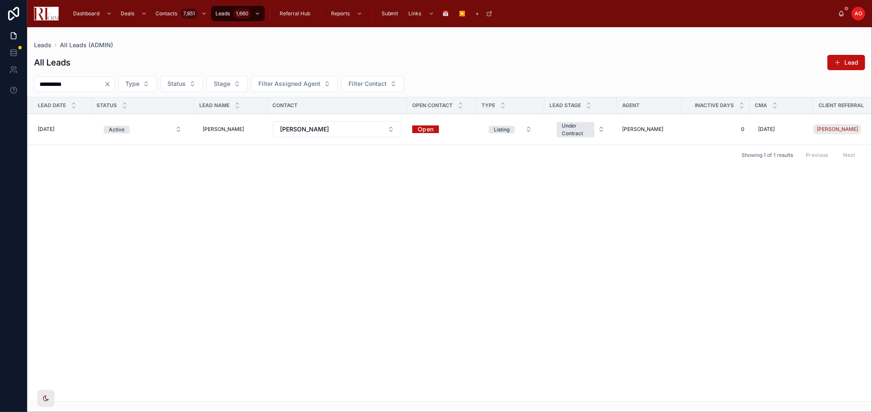
type input "**********"
click at [0, 0] on span "Mark Closed" at bounding box center [0, 0] width 0 height 0
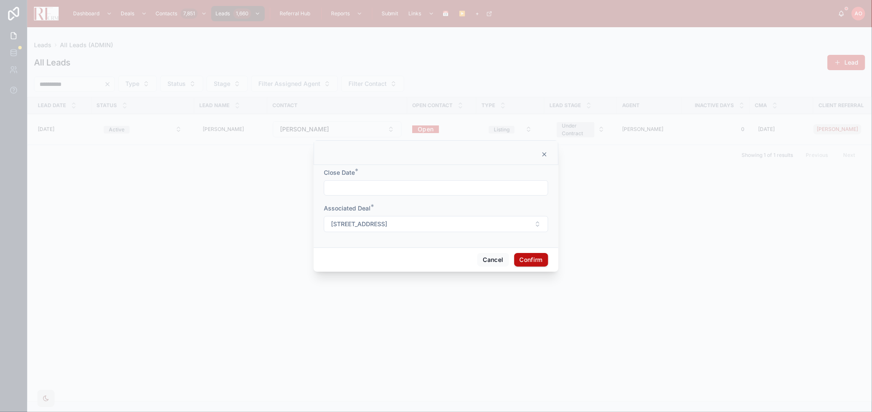
click at [463, 192] on input "text" at bounding box center [435, 188] width 223 height 12
click at [448, 256] on button "2" at bounding box center [450, 257] width 15 height 15
type input "*********"
click at [538, 260] on button "Confirm" at bounding box center [531, 260] width 34 height 14
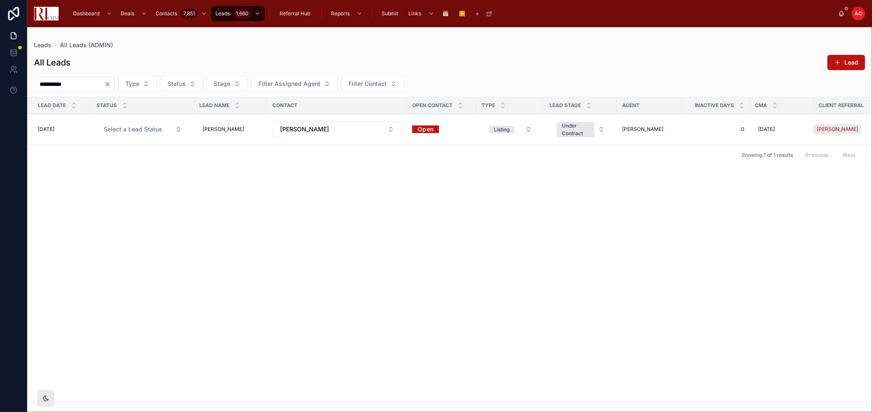
click at [419, 128] on link "Open" at bounding box center [425, 128] width 27 height 13
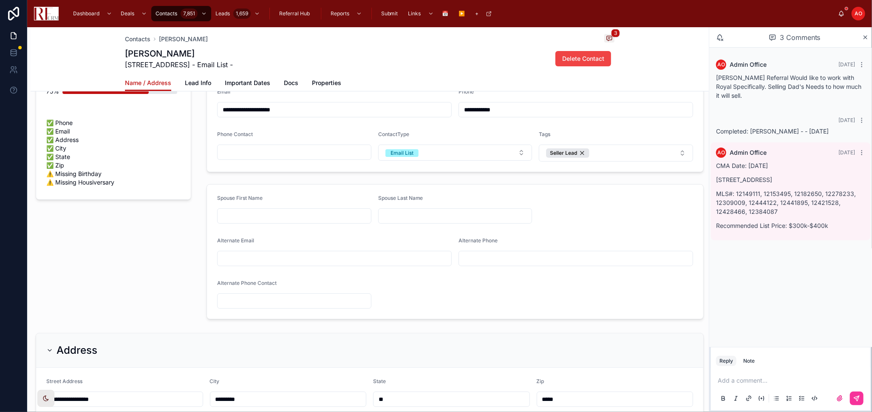
scroll to position [47, 0]
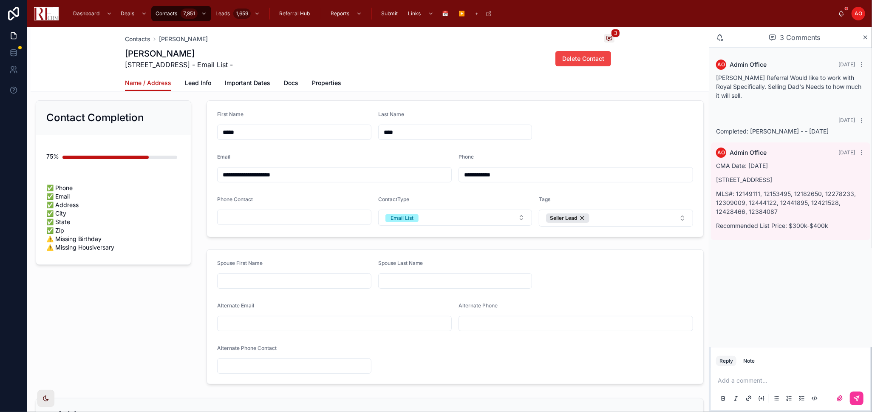
click at [782, 181] on p "[STREET_ADDRESS]" at bounding box center [790, 179] width 149 height 9
drag, startPoint x: 782, startPoint y: 181, endPoint x: 629, endPoint y: 186, distance: 153.9
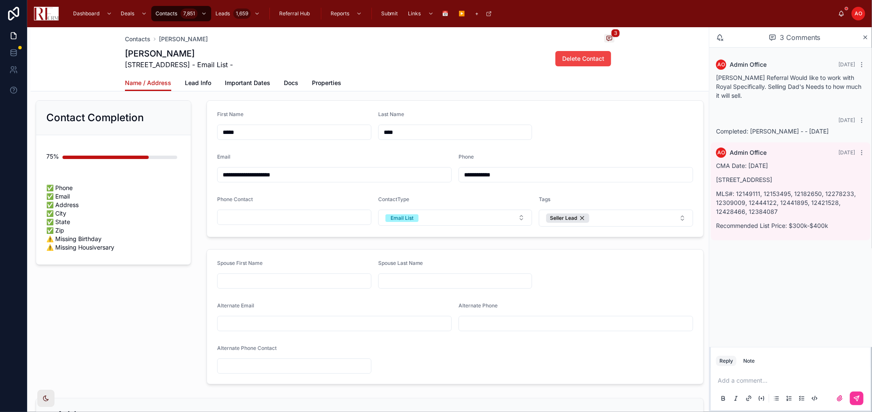
click at [629, 186] on form "**********" at bounding box center [455, 169] width 496 height 136
click at [752, 172] on div "CMA Date: [DATE] [STREET_ADDRESS] MLS#: 12149111, 12153495, 12182650, 12278233,…" at bounding box center [790, 195] width 149 height 69
click at [755, 179] on p "7784 Huntington Circle S, Hanover Park, IL 60133" at bounding box center [790, 179] width 149 height 9
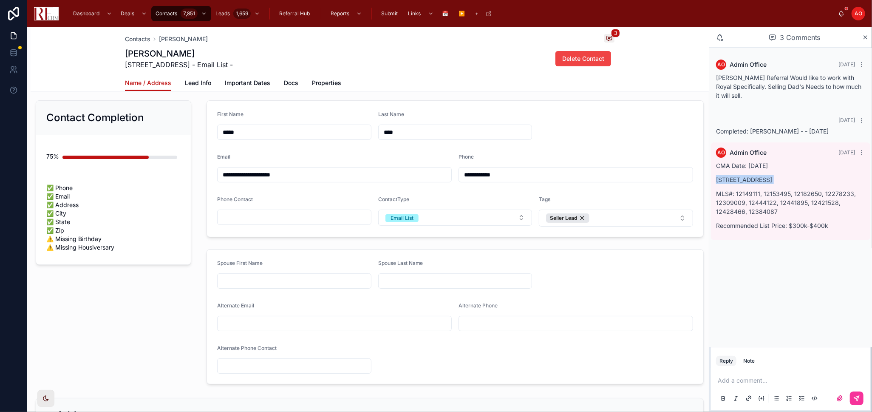
copy p "7784 Huntington Circle S, Hanover Park, IL 60133"
click at [749, 363] on div "Note" at bounding box center [748, 360] width 11 height 7
click at [746, 380] on p at bounding box center [791, 380] width 149 height 8
click at [854, 398] on icon at bounding box center [856, 397] width 5 height 5
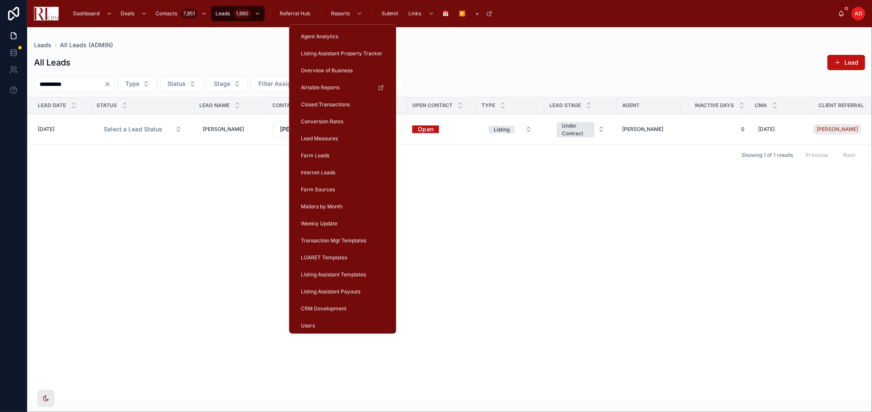
click at [339, 254] on span "LOARET Templates" at bounding box center [324, 257] width 46 height 7
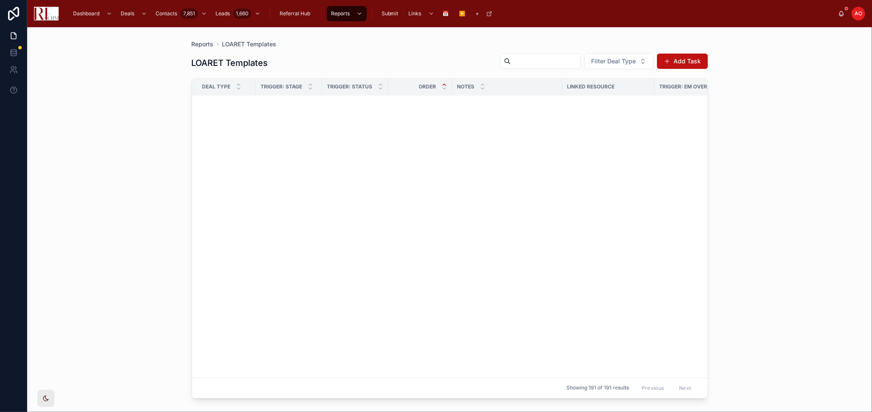
scroll to position [2293, 0]
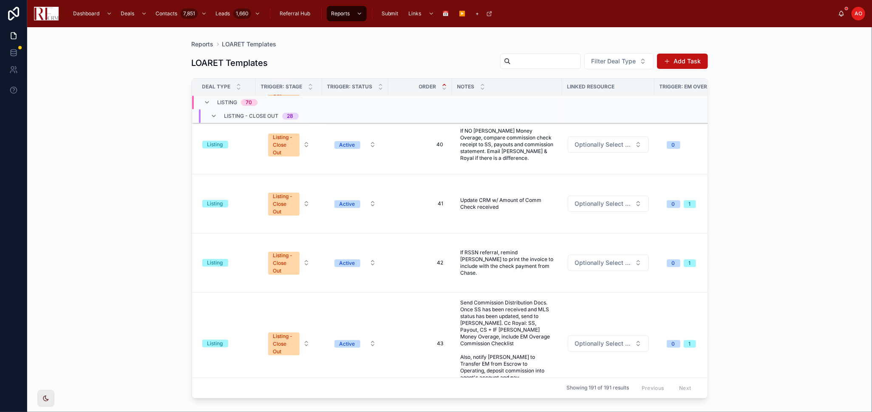
click at [216, 119] on icon at bounding box center [214, 116] width 7 height 7
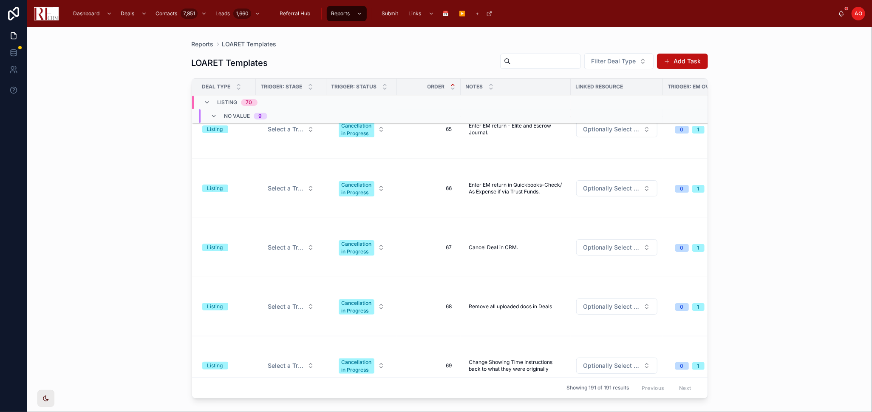
scroll to position [2316, 0]
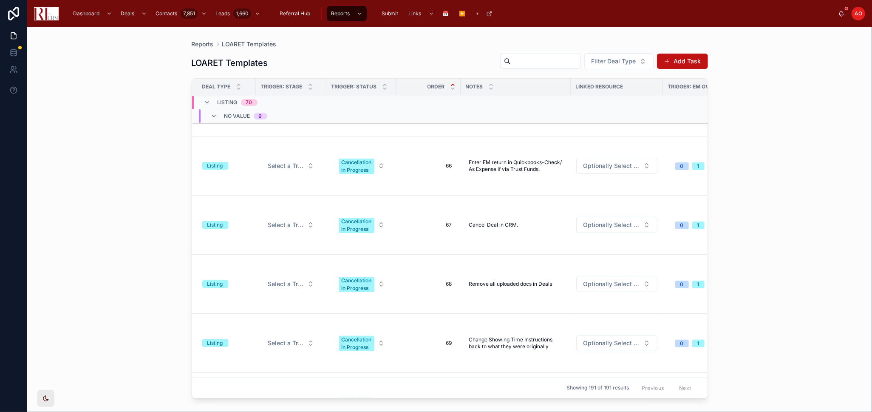
click at [214, 116] on icon at bounding box center [214, 116] width 7 height 7
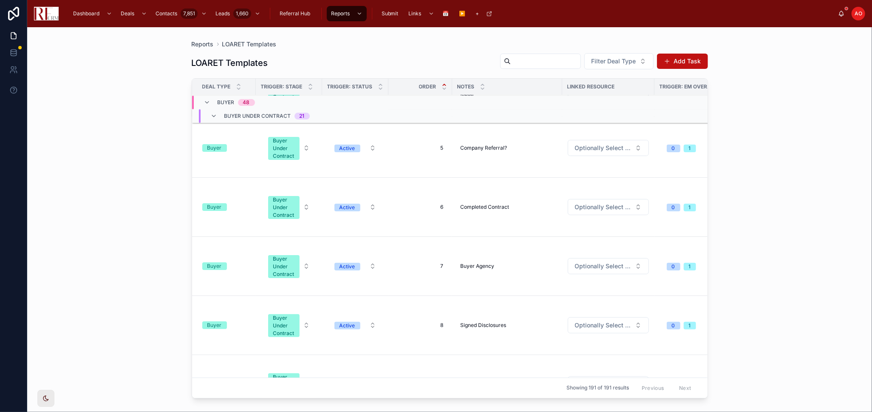
scroll to position [1982, 0]
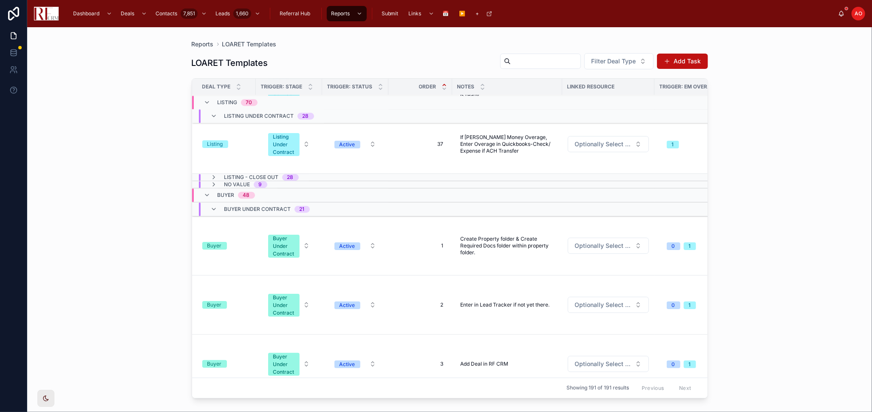
click at [213, 174] on icon at bounding box center [214, 177] width 7 height 7
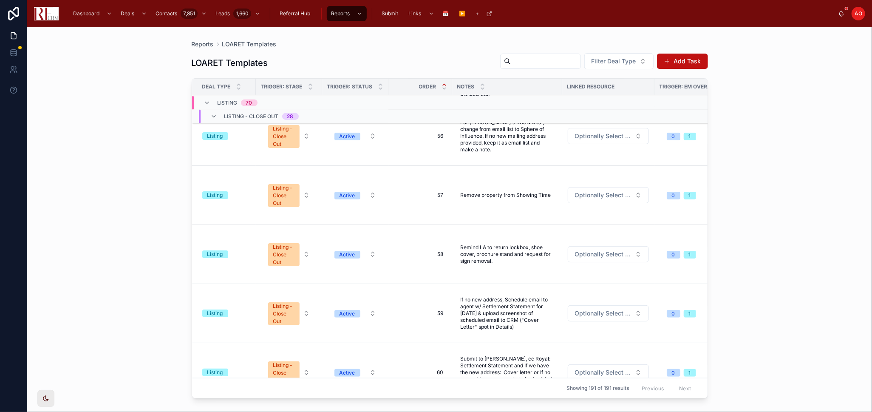
scroll to position [3334, 0]
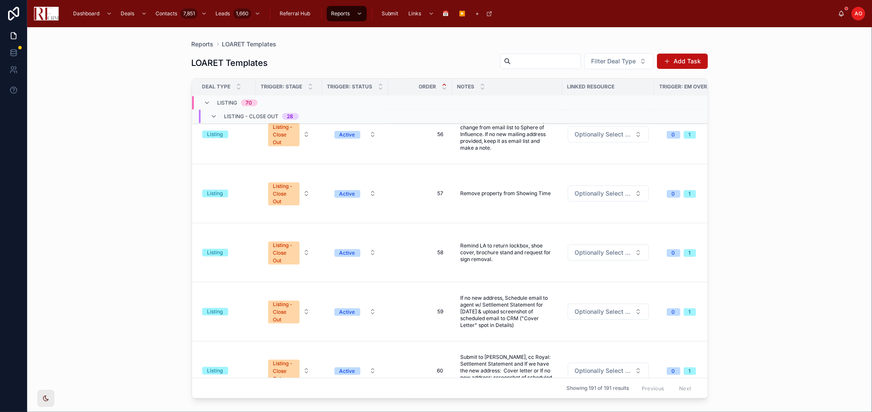
click at [496, 260] on span "Remind LA to return lockbox, shoe cover, brochure stand and request for sign re…" at bounding box center [506, 252] width 93 height 20
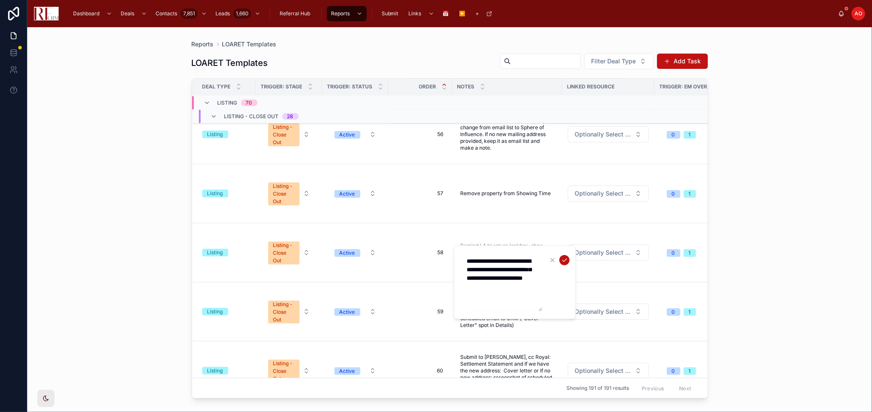
click at [538, 286] on textarea "**********" at bounding box center [501, 282] width 81 height 58
type textarea "**********"
click at [562, 258] on icon "submit" at bounding box center [564, 260] width 7 height 7
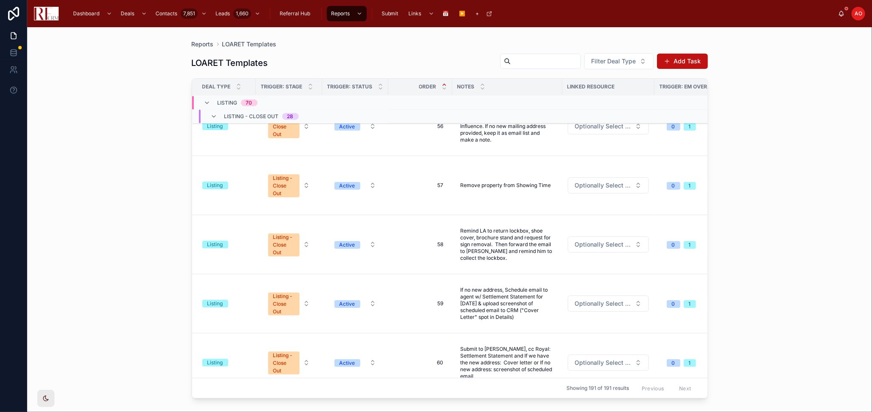
scroll to position [3349, 0]
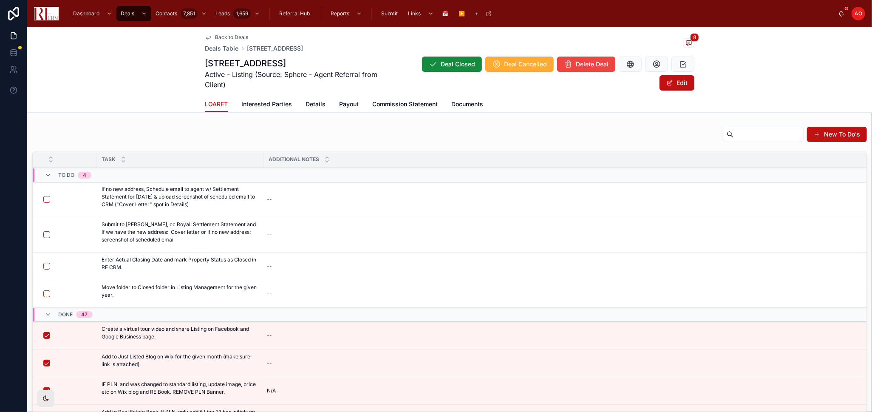
click at [47, 197] on button "button" at bounding box center [46, 199] width 7 height 7
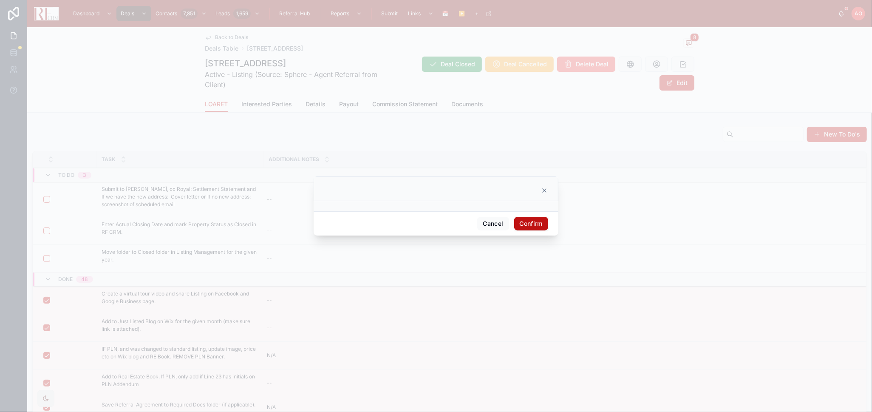
click at [534, 219] on button "Confirm" at bounding box center [531, 224] width 34 height 14
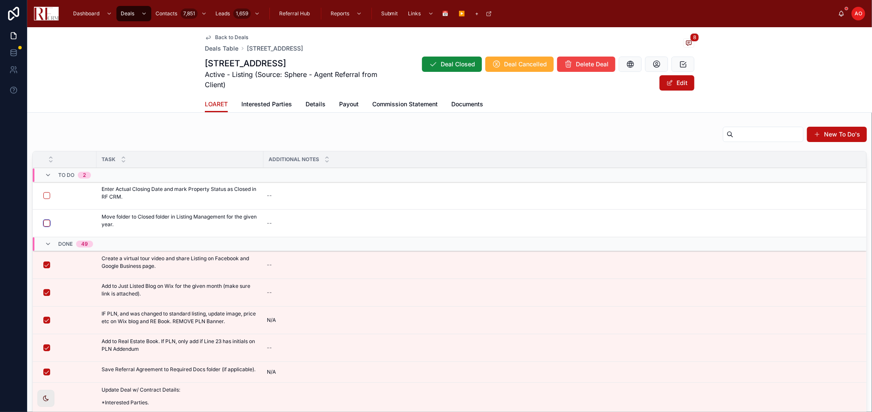
click at [48, 222] on button "button" at bounding box center [46, 223] width 7 height 7
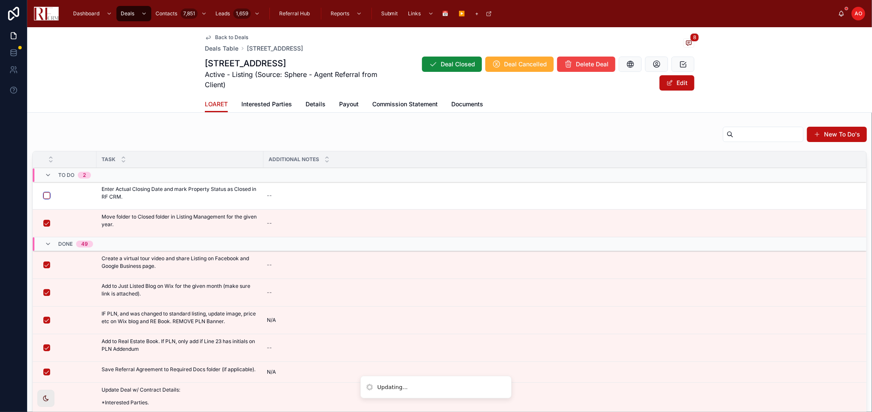
click at [43, 196] on button "button" at bounding box center [46, 195] width 7 height 7
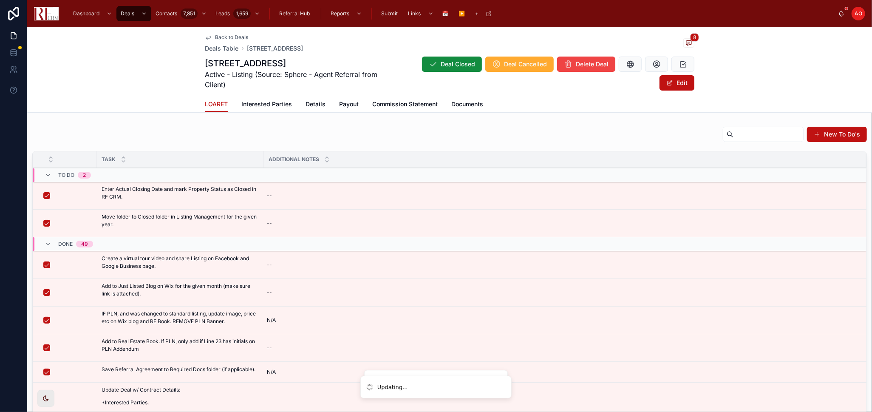
click at [433, 61] on icon at bounding box center [433, 64] width 8 height 8
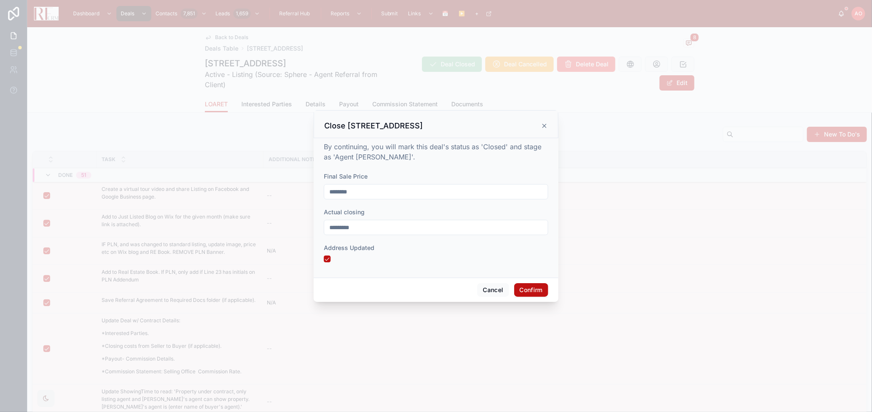
click at [533, 290] on button "Confirm" at bounding box center [531, 290] width 34 height 14
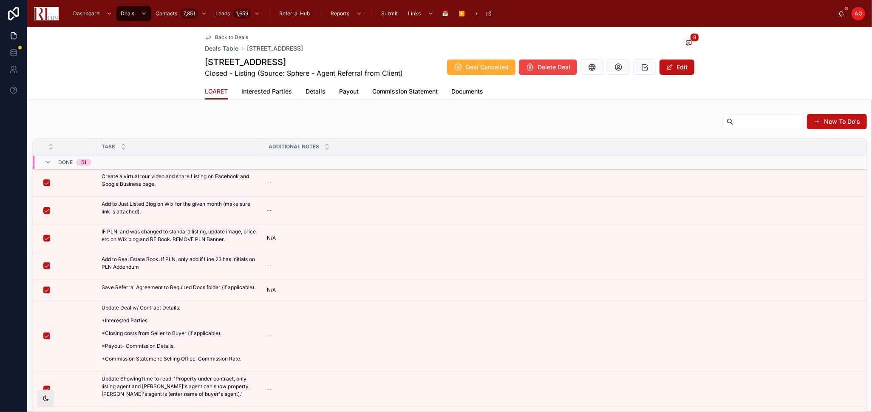
click at [219, 37] on span "Back to Deals" at bounding box center [231, 37] width 33 height 7
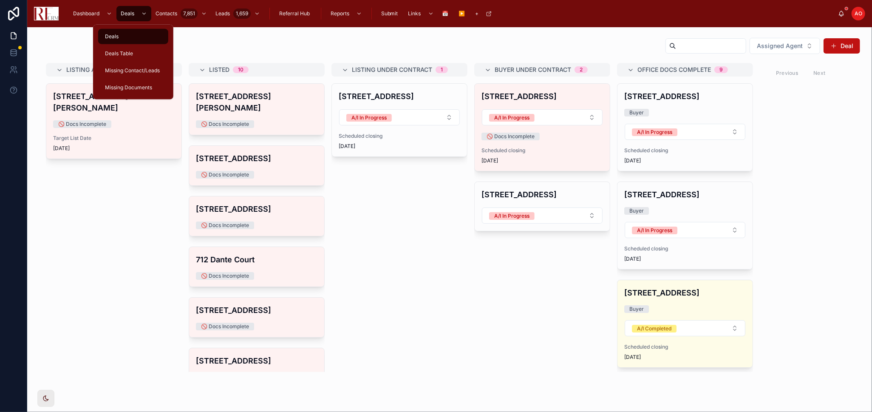
click at [125, 58] on div "Deals Table" at bounding box center [133, 54] width 60 height 14
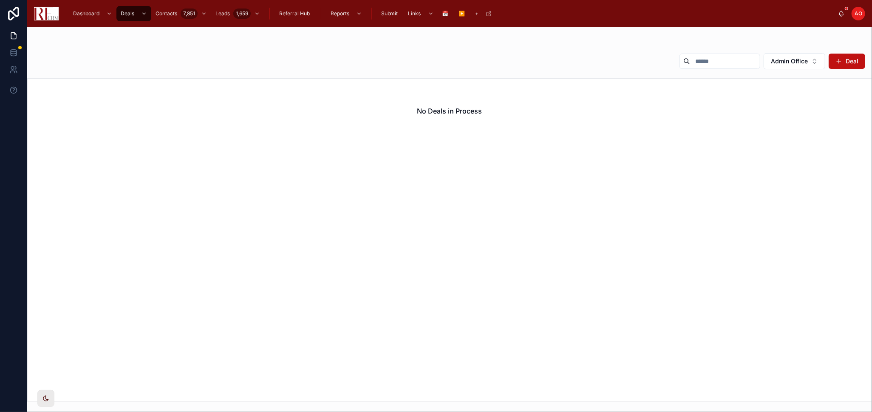
click at [778, 57] on span "Admin Office" at bounding box center [789, 61] width 37 height 8
click at [774, 94] on div "None" at bounding box center [794, 96] width 118 height 14
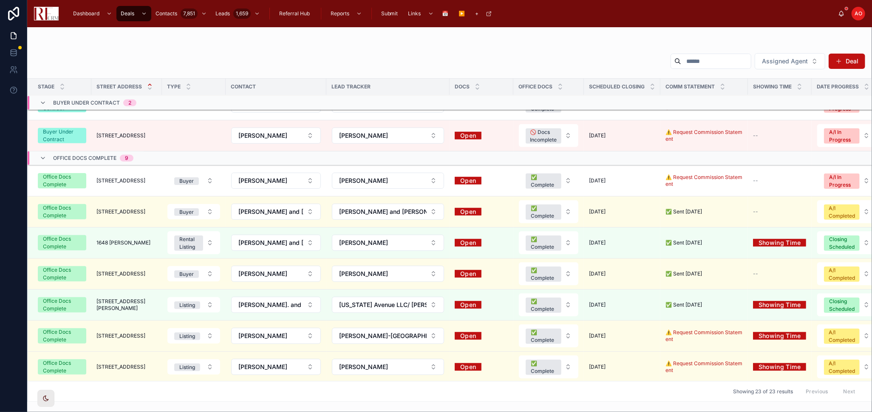
scroll to position [485, 0]
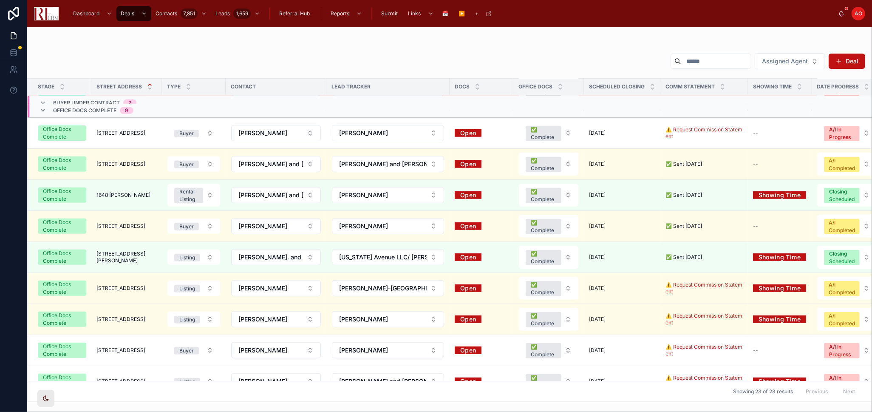
click at [121, 197] on span "1648 [PERSON_NAME]" at bounding box center [123, 195] width 54 height 7
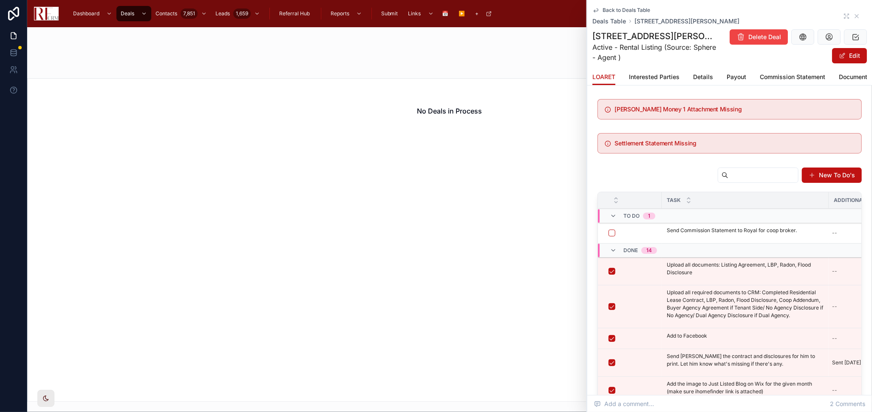
click at [844, 14] on div "Back to Deals Table Deals Table 1648 Eddy Lane, Lake Zurich" at bounding box center [729, 16] width 274 height 19
click at [843, 14] on icon at bounding box center [846, 16] width 7 height 7
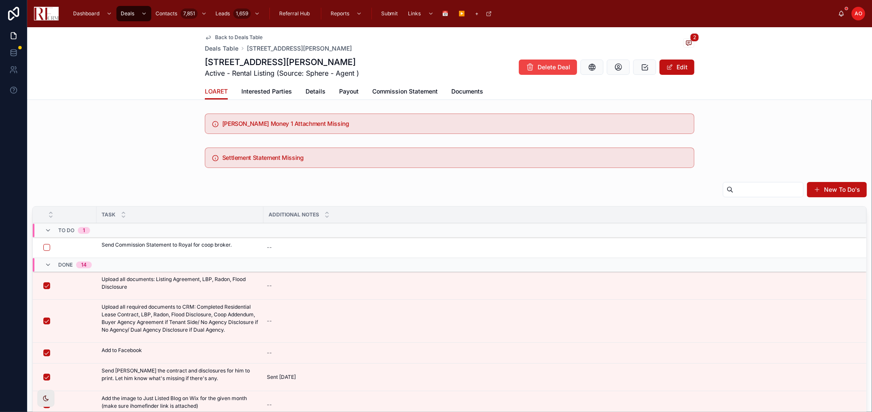
click at [382, 88] on span "Commission Statement" at bounding box center [404, 91] width 65 height 8
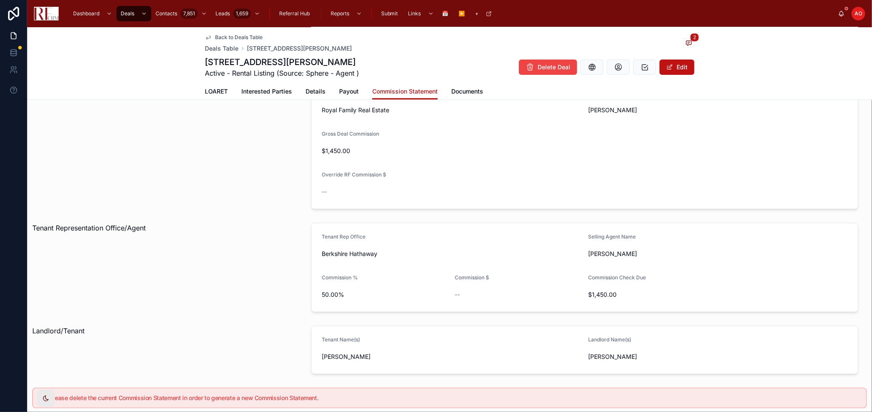
scroll to position [141, 0]
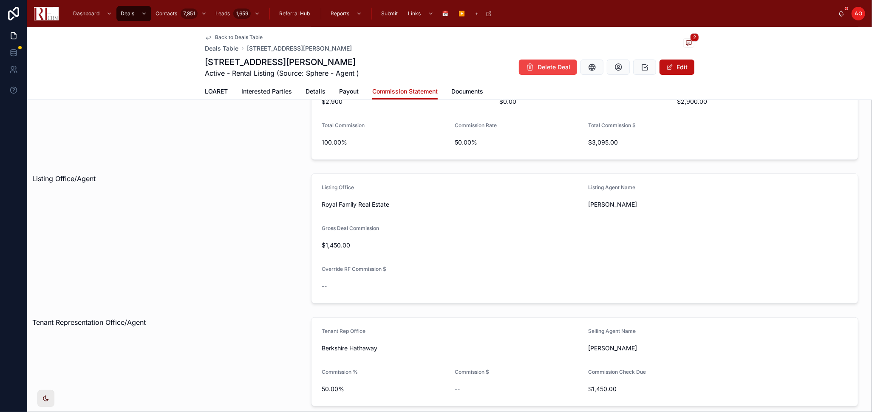
click at [339, 89] on span "Payout" at bounding box center [349, 91] width 20 height 8
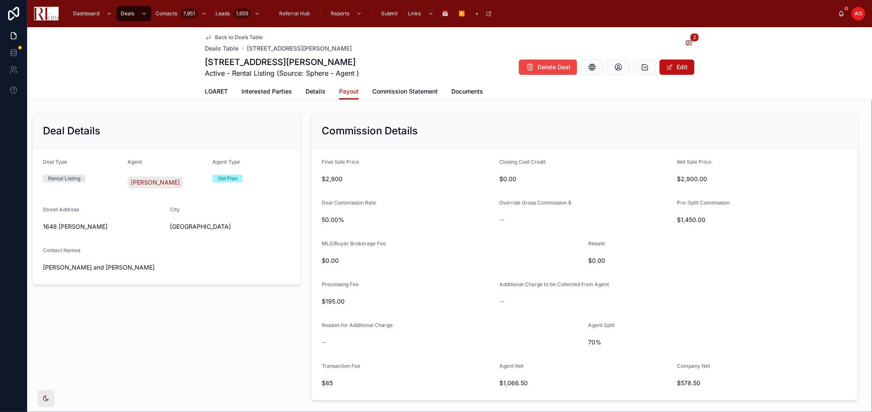
click at [205, 89] on span "LOARET" at bounding box center [216, 91] width 23 height 8
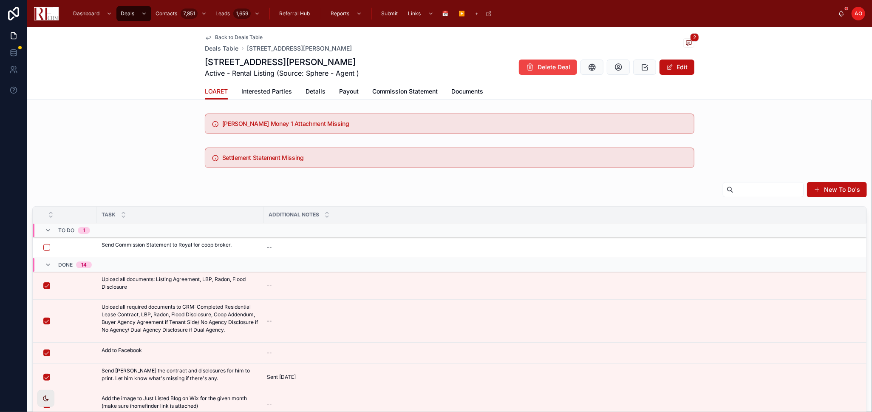
click at [317, 87] on span "Details" at bounding box center [315, 91] width 20 height 8
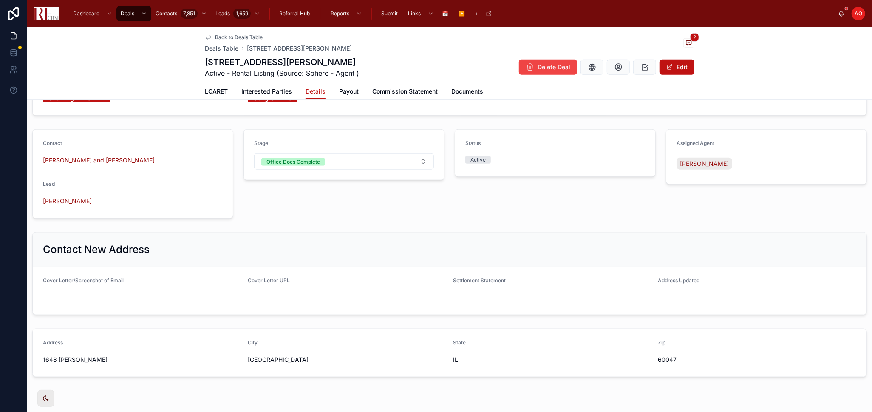
scroll to position [662, 0]
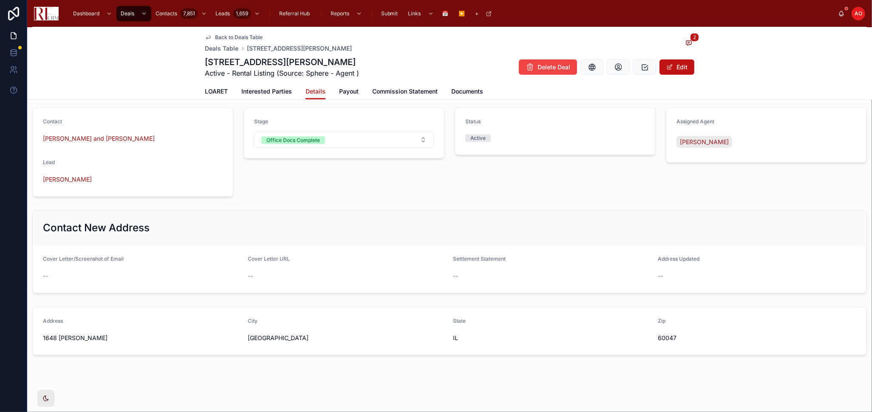
click at [322, 136] on span "Office Docs Complete" at bounding box center [293, 140] width 64 height 8
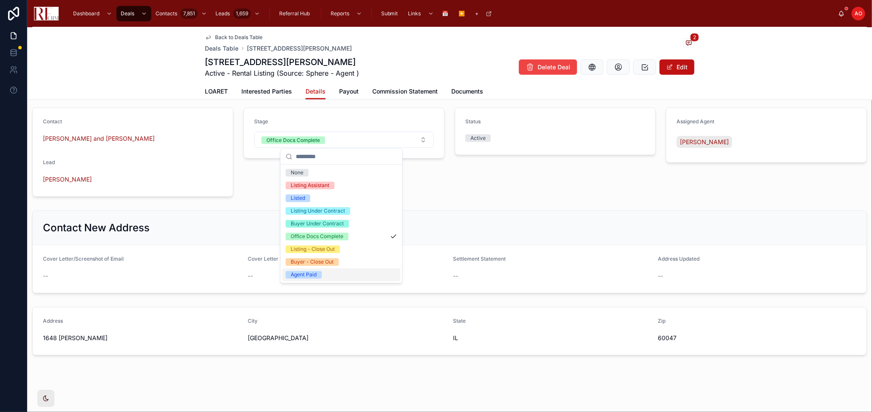
click at [315, 275] on div "Agent Paid" at bounding box center [304, 275] width 26 height 8
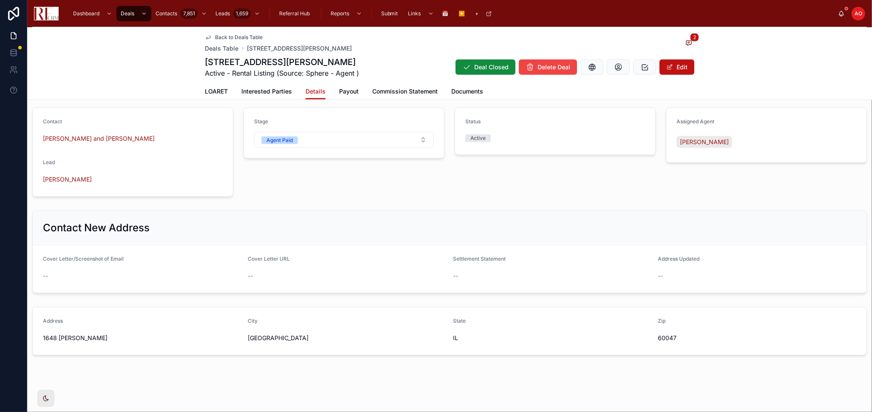
click at [215, 90] on span "LOARET" at bounding box center [216, 91] width 23 height 8
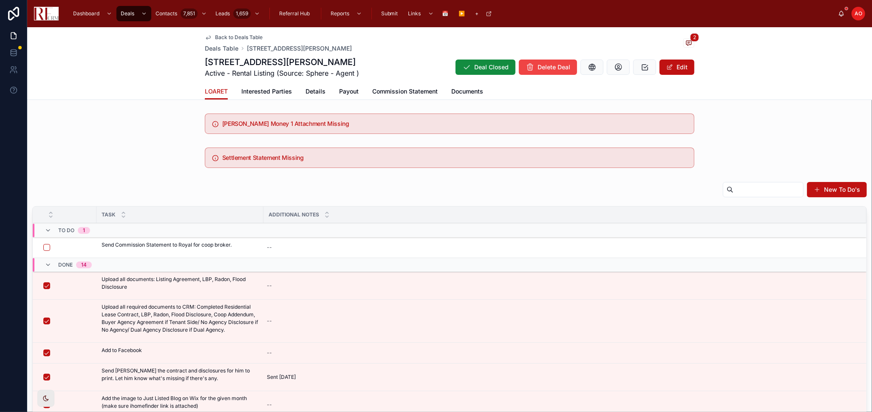
click at [105, 187] on div "New To Do's" at bounding box center [449, 191] width 834 height 20
click at [317, 92] on span "Details" at bounding box center [315, 91] width 20 height 8
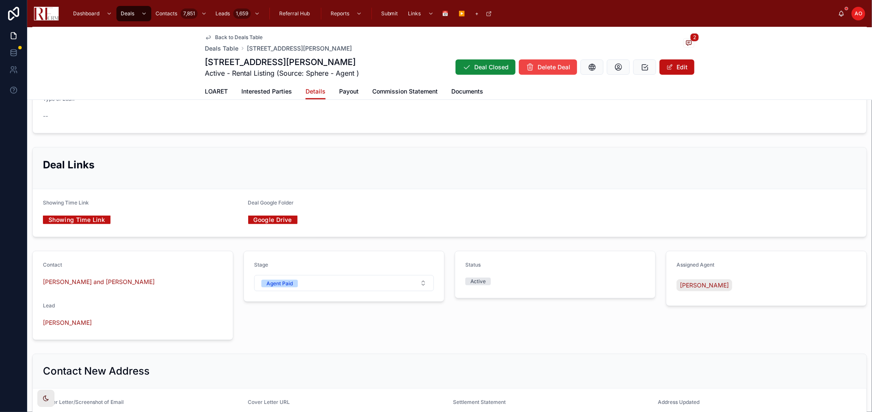
scroll to position [662, 0]
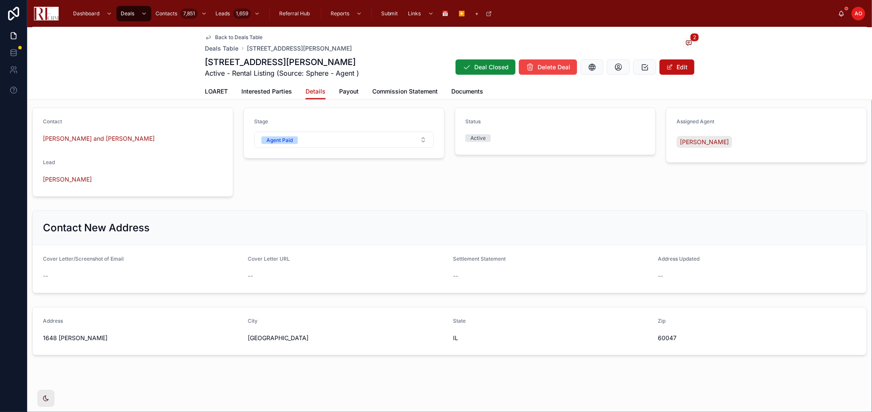
click at [350, 137] on button "Agent Paid" at bounding box center [344, 140] width 180 height 16
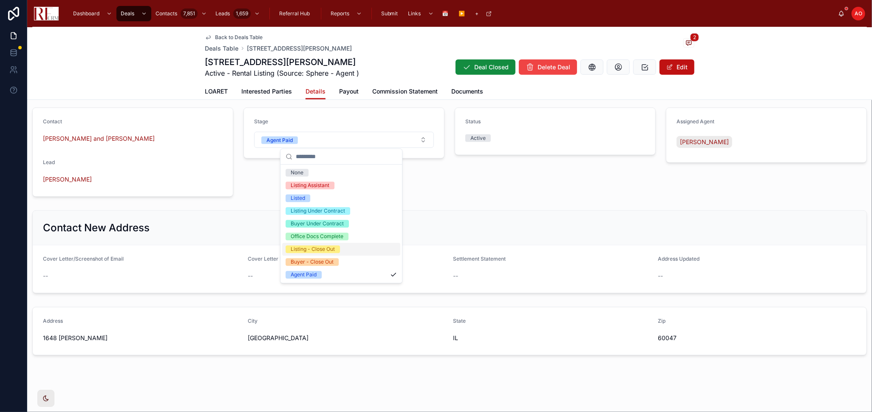
click at [343, 245] on div "Listing - Close Out" at bounding box center [341, 249] width 118 height 13
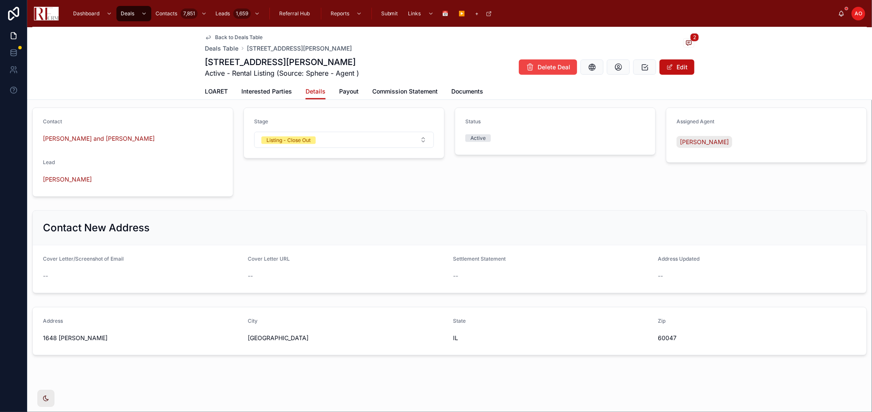
click at [419, 181] on div "Stage Listing - Close Out" at bounding box center [343, 152] width 211 height 96
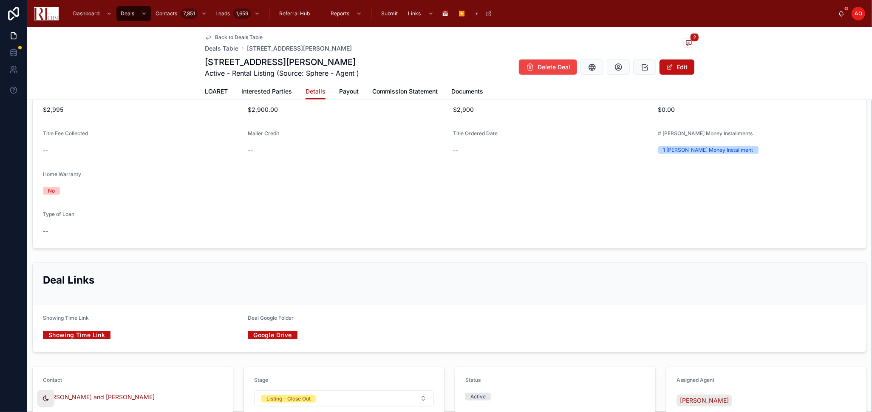
scroll to position [379, 0]
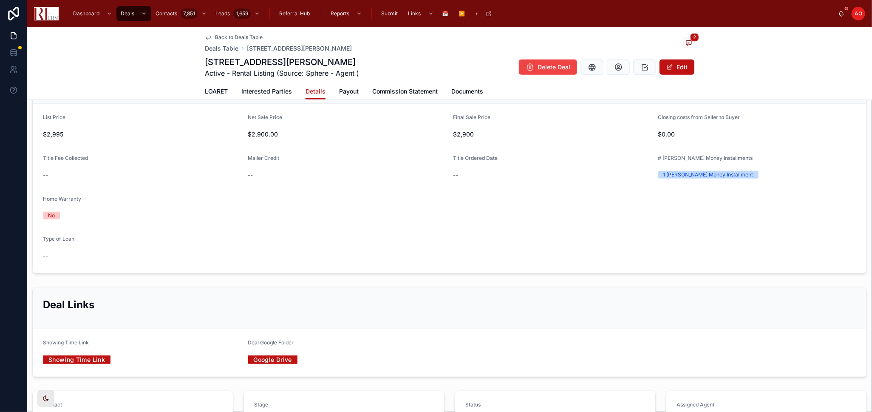
click at [217, 91] on span "LOARET" at bounding box center [216, 91] width 23 height 8
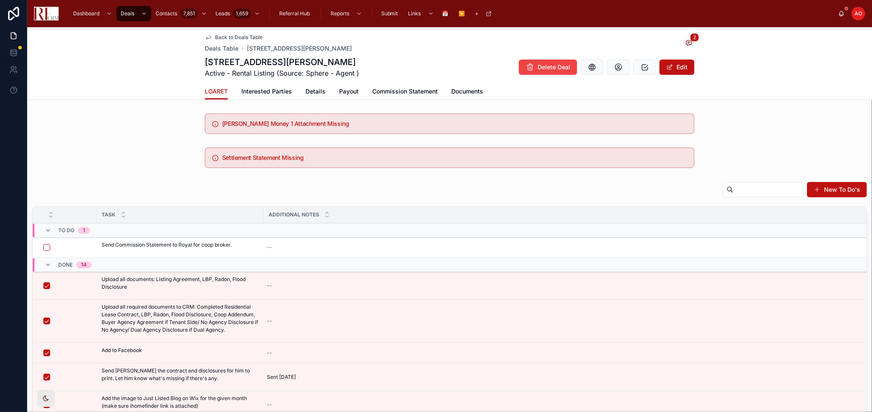
click at [359, 189] on div "New To Do's" at bounding box center [449, 191] width 834 height 20
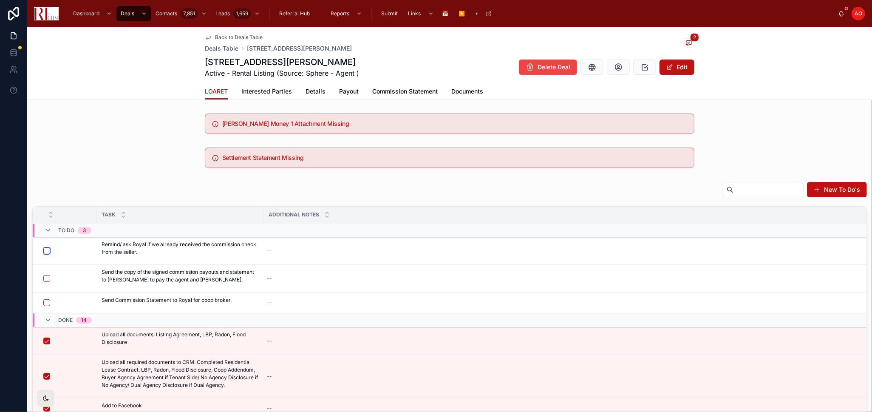
click at [45, 251] on button "button" at bounding box center [46, 250] width 7 height 7
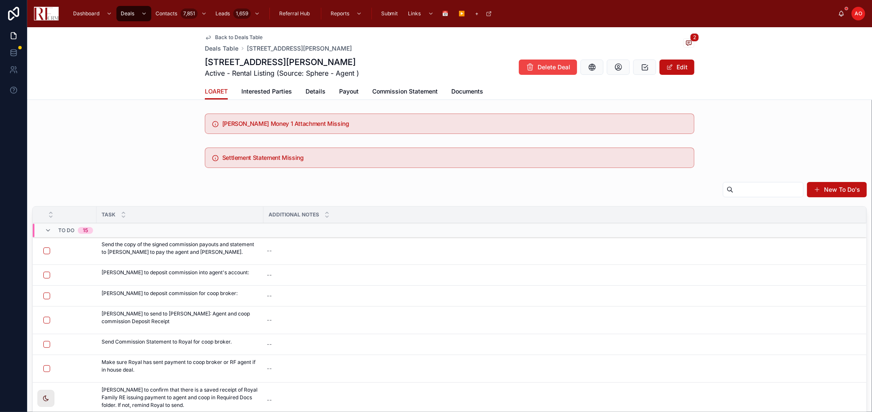
click at [0, 0] on span "Notify Isaac" at bounding box center [0, 0] width 0 height 0
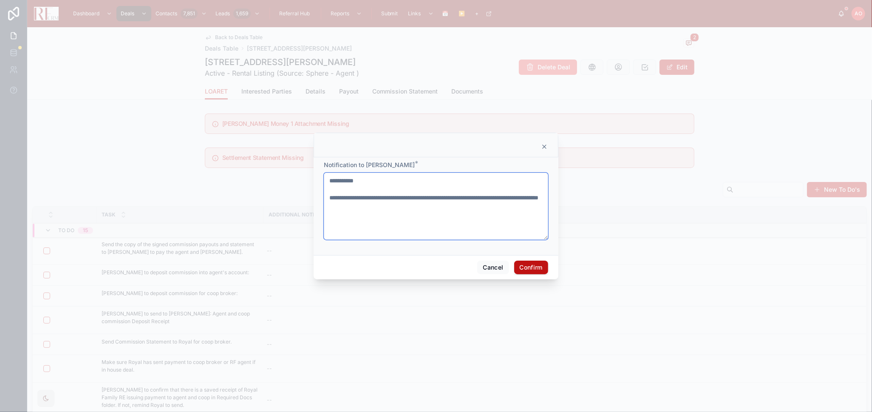
click at [381, 183] on textarea "**********" at bounding box center [436, 205] width 224 height 67
click at [441, 206] on textarea "**********" at bounding box center [436, 205] width 224 height 67
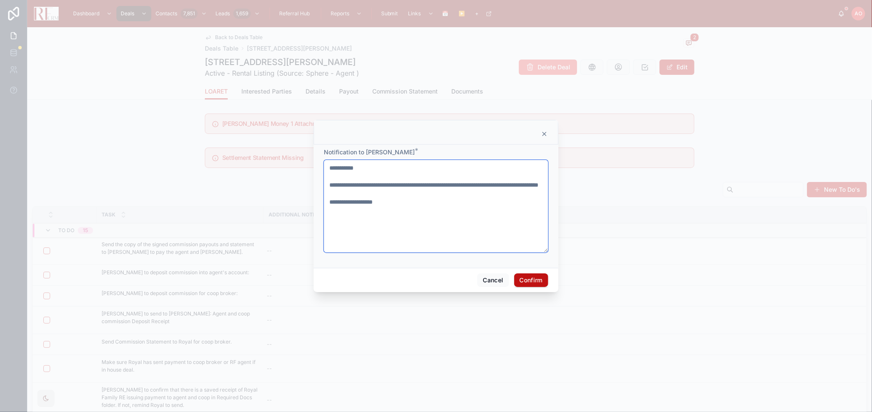
click at [405, 210] on textarea "**********" at bounding box center [436, 206] width 224 height 93
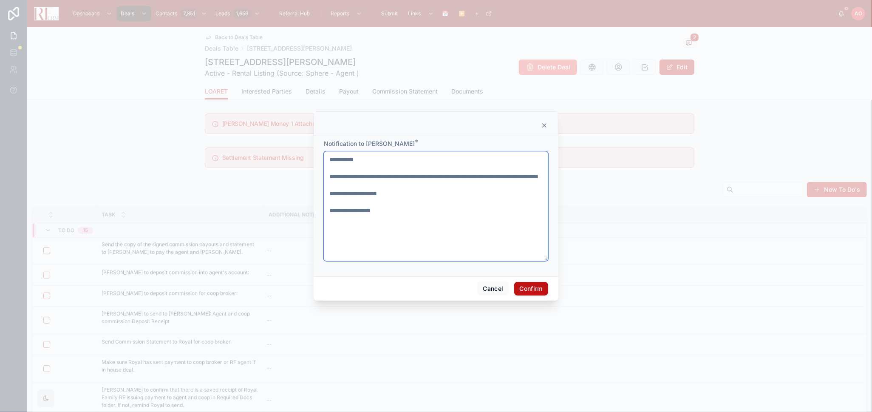
click at [402, 216] on textarea "**********" at bounding box center [436, 206] width 224 height 110
click at [363, 185] on textarea "**********" at bounding box center [436, 206] width 224 height 110
click at [393, 215] on textarea "**********" at bounding box center [436, 206] width 224 height 110
click at [394, 223] on textarea "**********" at bounding box center [436, 206] width 224 height 110
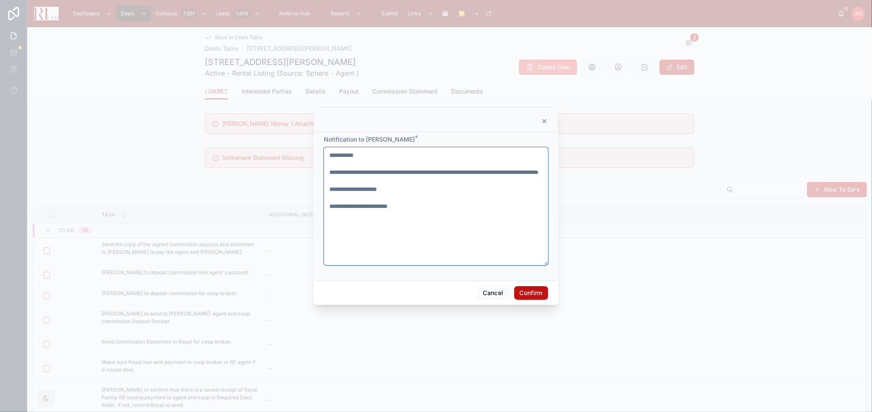
click at [429, 208] on textarea "**********" at bounding box center [436, 206] width 224 height 118
click at [422, 214] on textarea "**********" at bounding box center [436, 206] width 224 height 118
type textarea "**********"
click at [540, 291] on button "Confirm" at bounding box center [531, 293] width 34 height 14
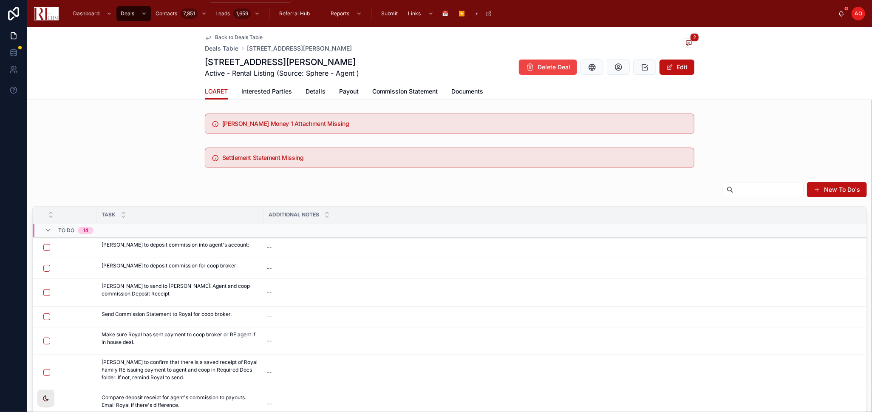
click at [166, 10] on span "Contacts" at bounding box center [166, 13] width 22 height 7
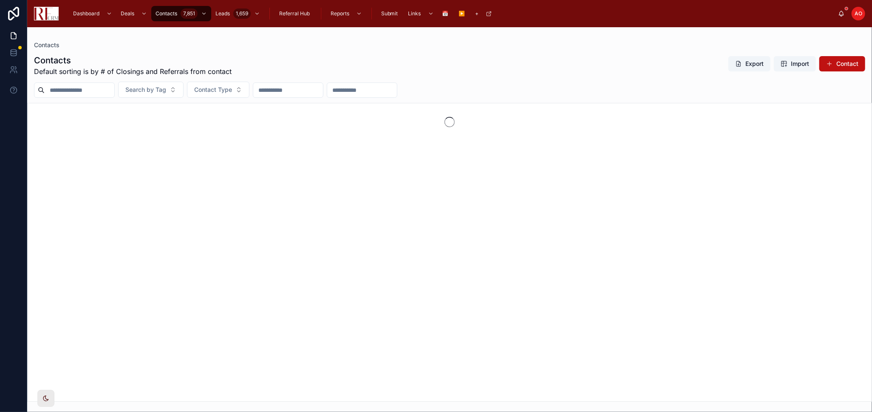
click at [67, 93] on input "text" at bounding box center [80, 90] width 70 height 12
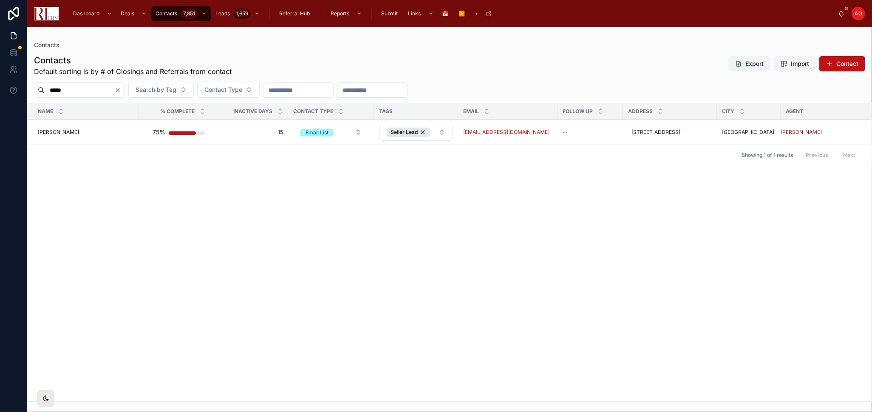
type input "*****"
click at [67, 133] on div "Jack Aiello Jack Aiello" at bounding box center [86, 132] width 96 height 7
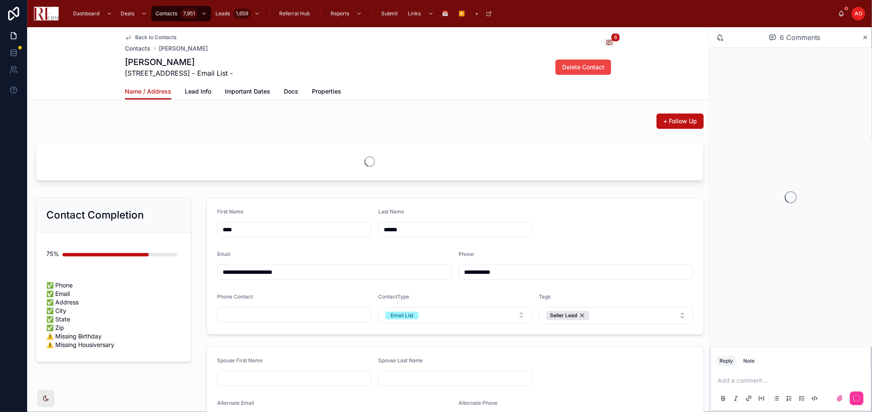
click at [198, 91] on span "Lead Info" at bounding box center [198, 91] width 26 height 8
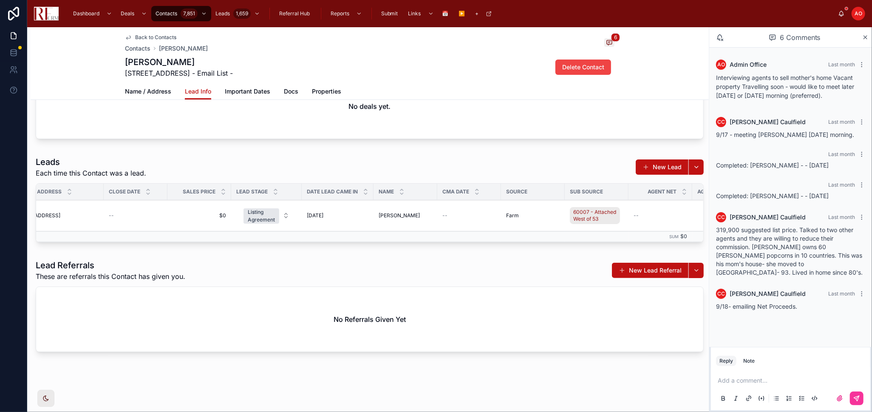
scroll to position [0, 148]
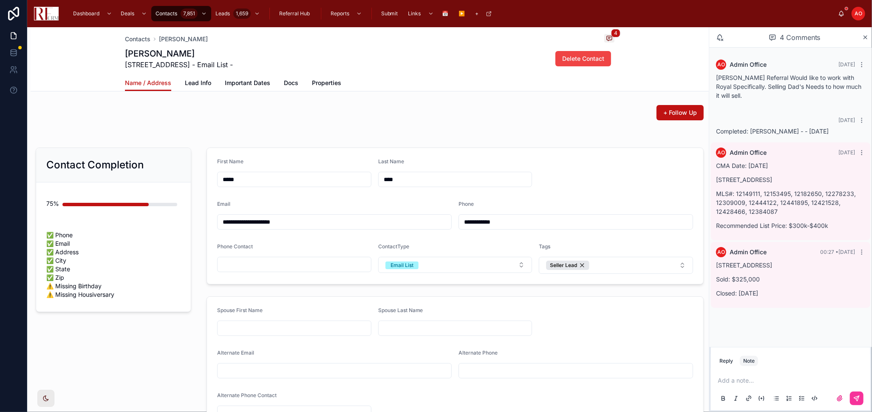
scroll to position [47, 0]
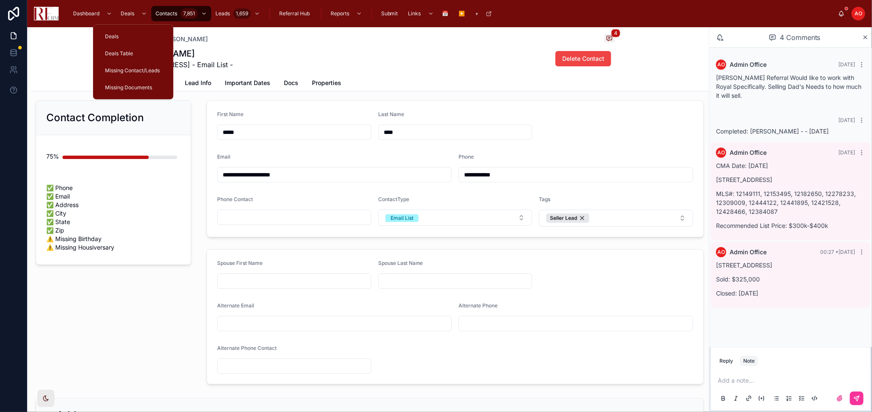
click at [124, 54] on span "Deals Table" at bounding box center [119, 53] width 28 height 7
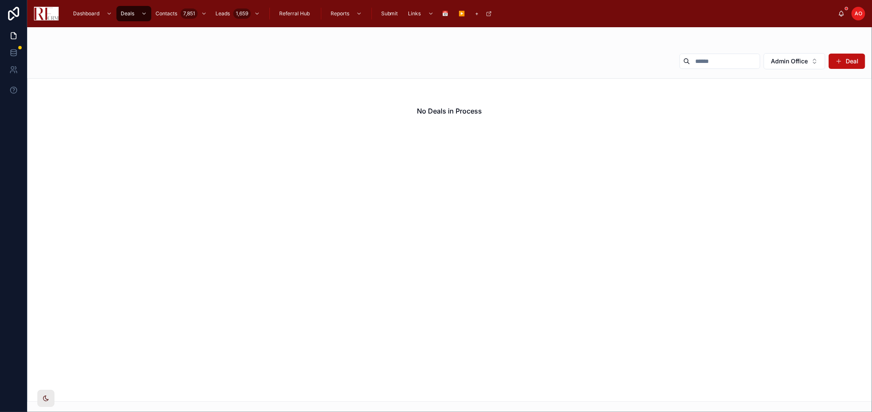
click at [794, 55] on button "Admin Office" at bounding box center [794, 61] width 62 height 16
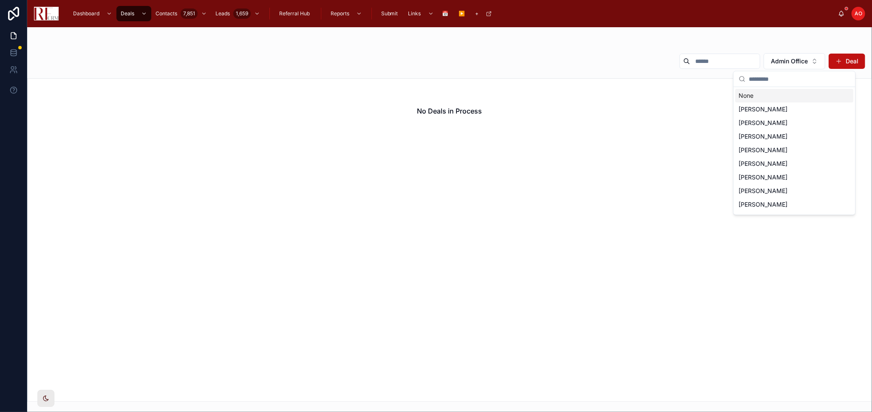
click at [789, 97] on div "None" at bounding box center [794, 96] width 118 height 14
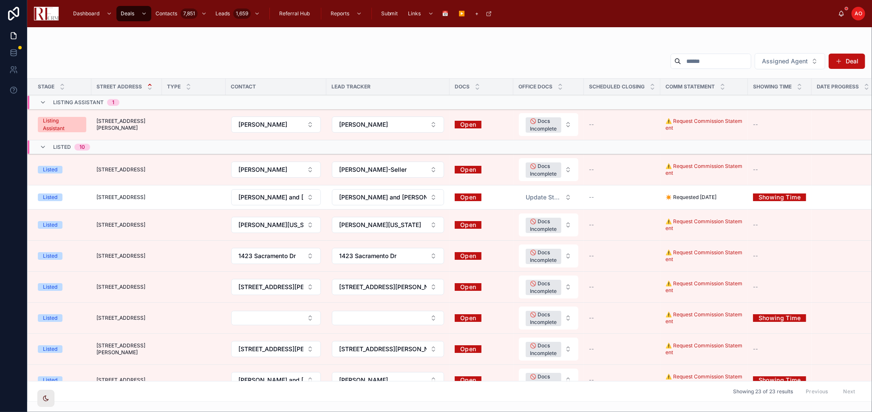
click at [468, 316] on link "Open" at bounding box center [468, 317] width 27 height 13
click at [312, 322] on button "Select Button" at bounding box center [276, 318] width 90 height 14
type input "******"
click at [247, 353] on span "[PERSON_NAME]" at bounding box center [244, 351] width 49 height 8
click at [435, 318] on button "Select Button" at bounding box center [388, 318] width 112 height 14
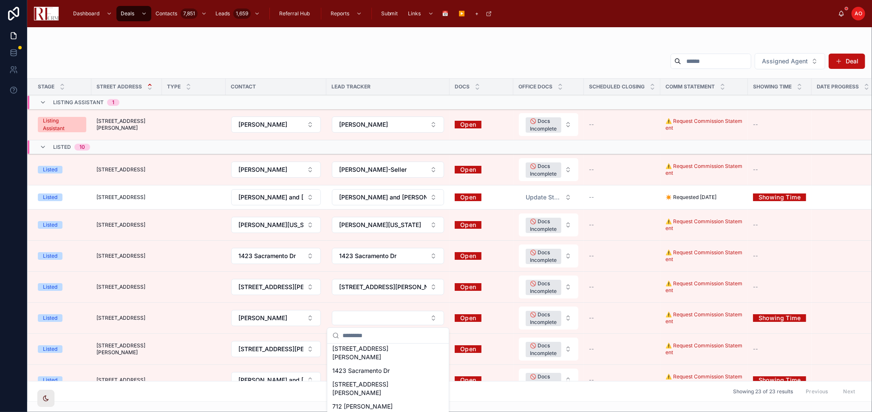
scroll to position [47, 0]
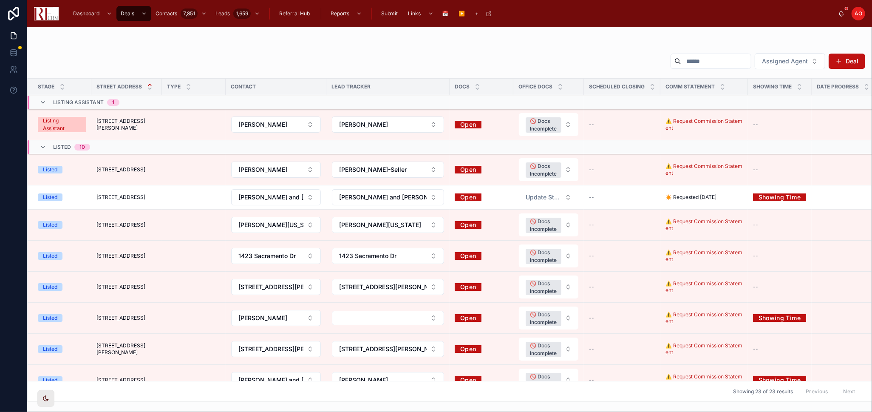
click at [429, 319] on button "Select Button" at bounding box center [388, 318] width 112 height 14
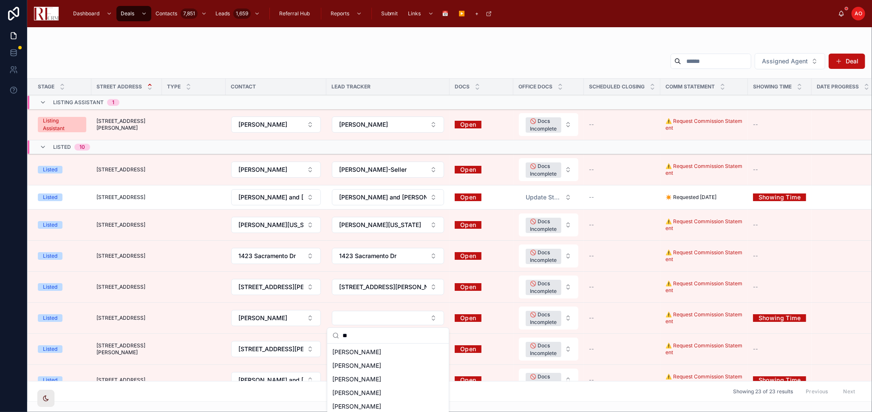
type input "*"
type input "*****"
click at [353, 352] on span "[PERSON_NAME]" at bounding box center [356, 351] width 49 height 8
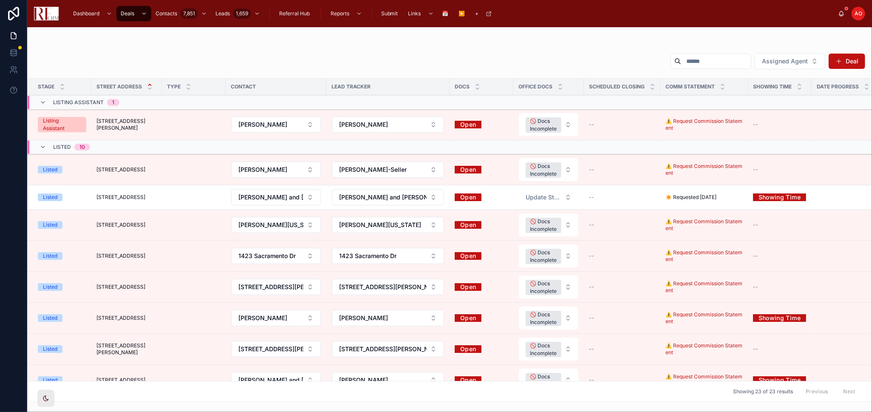
click at [562, 315] on button "🚫 Docs Incomplete" at bounding box center [548, 317] width 59 height 23
click at [546, 351] on div "None" at bounding box center [548, 355] width 118 height 13
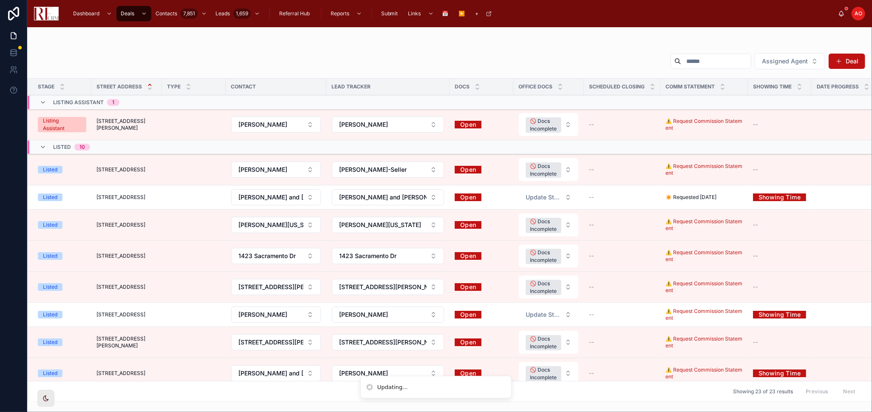
click at [105, 317] on span "[STREET_ADDRESS]" at bounding box center [120, 314] width 49 height 7
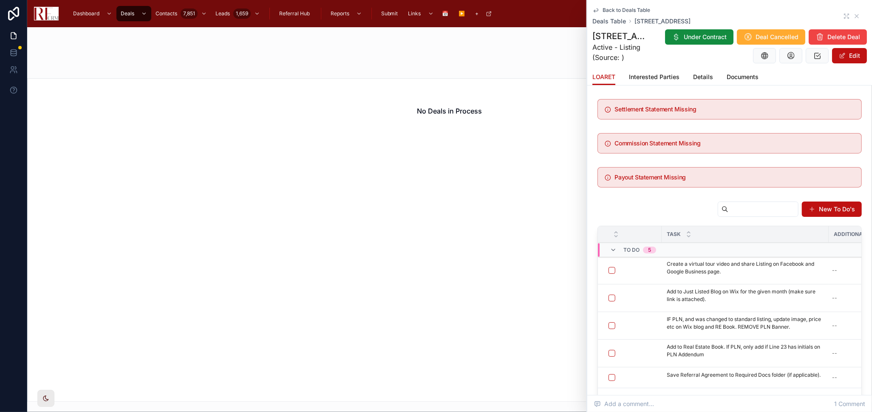
click at [835, 13] on div "Back to Deals Table Deals Table [STREET_ADDRESS]" at bounding box center [729, 16] width 274 height 19
click at [843, 16] on icon at bounding box center [846, 16] width 7 height 7
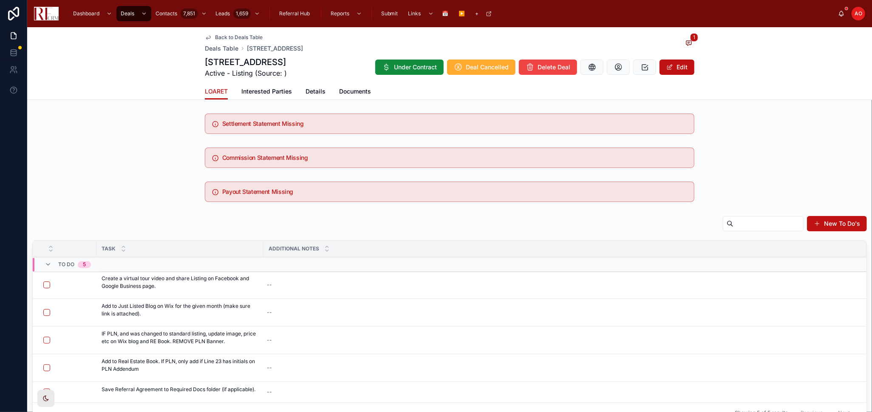
click at [42, 280] on td at bounding box center [65, 285] width 64 height 28
click at [45, 285] on button "button" at bounding box center [46, 284] width 7 height 7
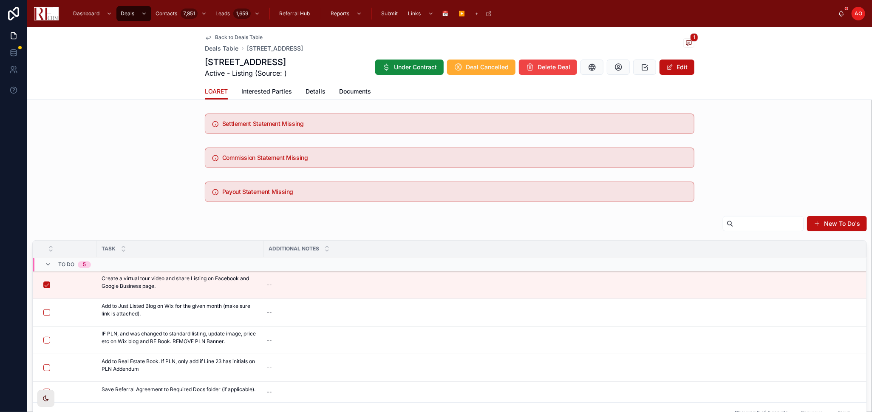
click at [43, 339] on button "button" at bounding box center [46, 339] width 7 height 7
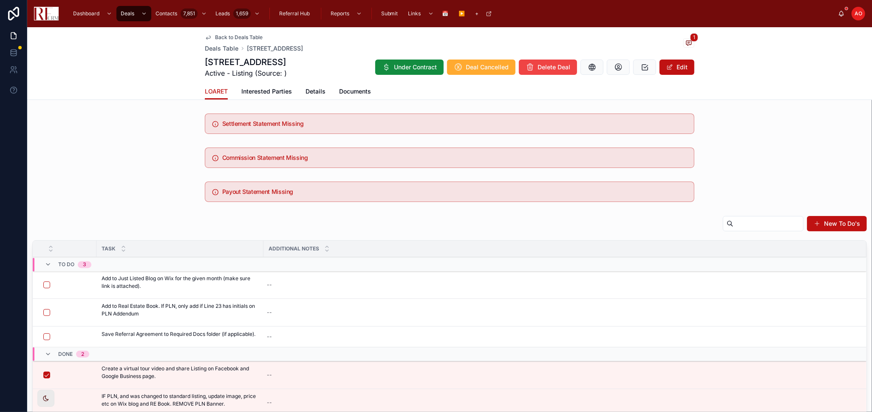
click at [196, 304] on p "Add to Real Estate Book. If PLN, only add if Line 23 has initials on PLN Addend…" at bounding box center [180, 309] width 157 height 15
click at [285, 334] on div "--" at bounding box center [559, 337] width 593 height 14
type textarea "***"
click at [372, 347] on icon "submit" at bounding box center [370, 348] width 7 height 7
click at [44, 340] on form at bounding box center [67, 337] width 48 height 8
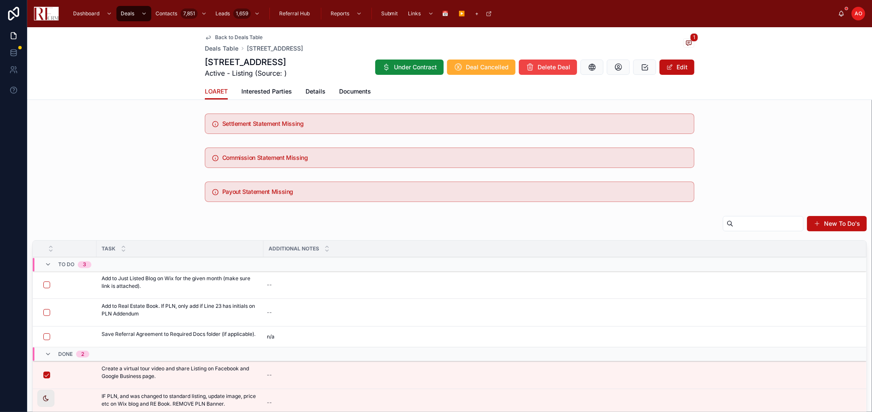
click at [45, 336] on button "button" at bounding box center [46, 336] width 7 height 7
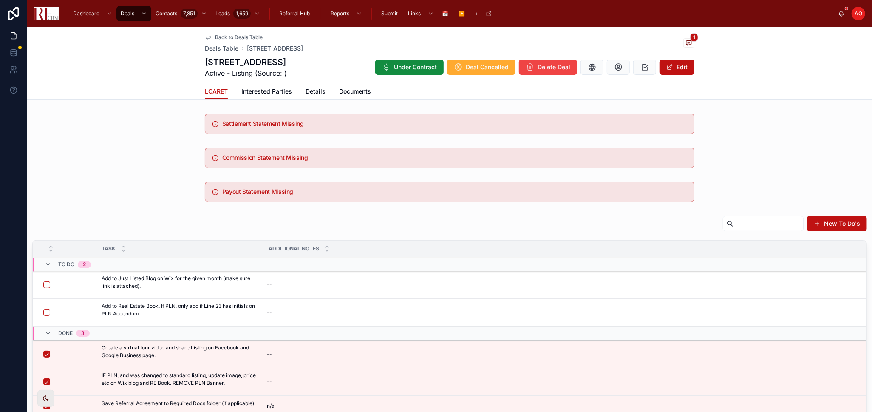
click at [45, 285] on button "button" at bounding box center [46, 284] width 7 height 7
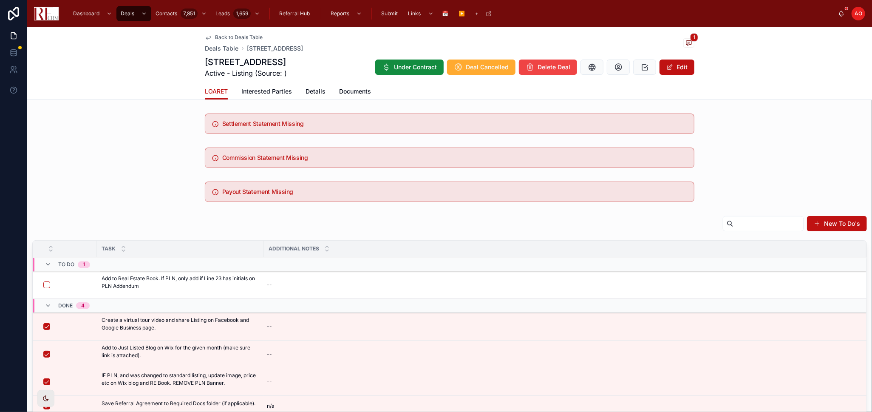
click at [232, 38] on span "Back to Deals Table" at bounding box center [239, 37] width 48 height 7
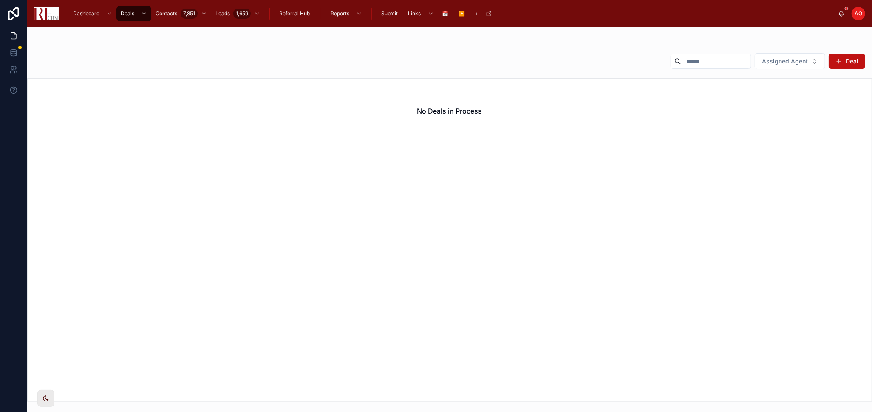
click at [781, 61] on span "Assigned Agent" at bounding box center [785, 61] width 46 height 8
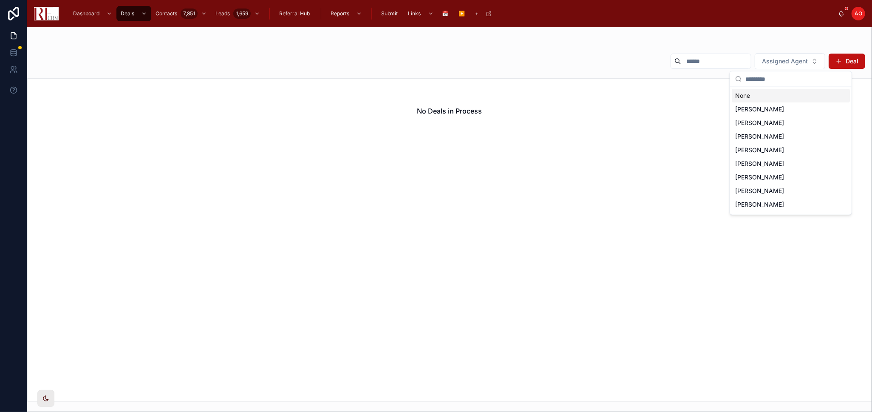
click at [764, 96] on div "None" at bounding box center [790, 96] width 118 height 14
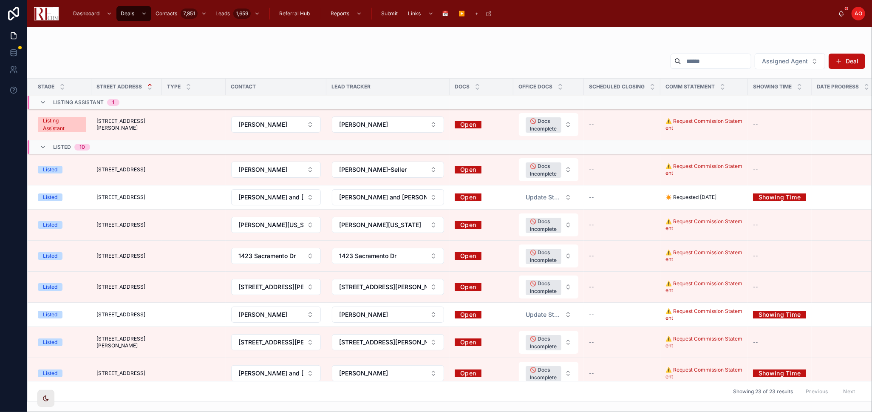
click at [754, 96] on td at bounding box center [780, 103] width 64 height 14
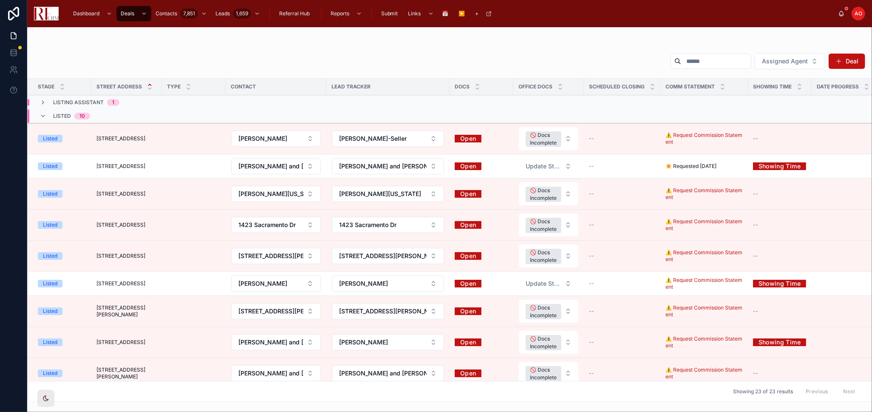
click at [187, 107] on td "Listing Assistant 1" at bounding box center [127, 103] width 198 height 14
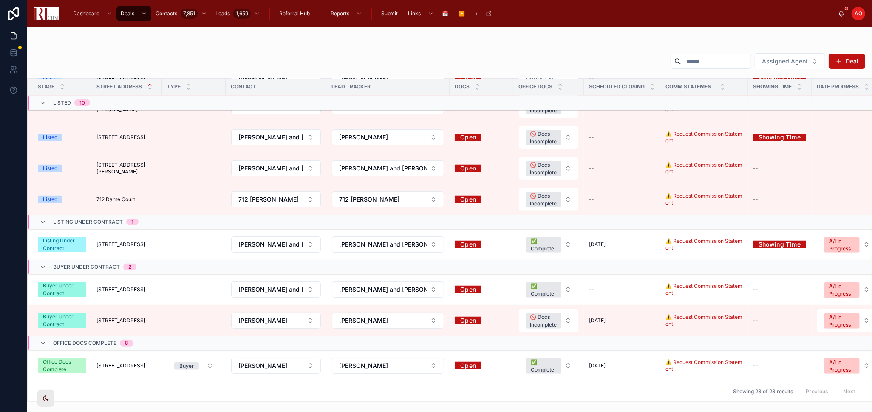
scroll to position [94, 0]
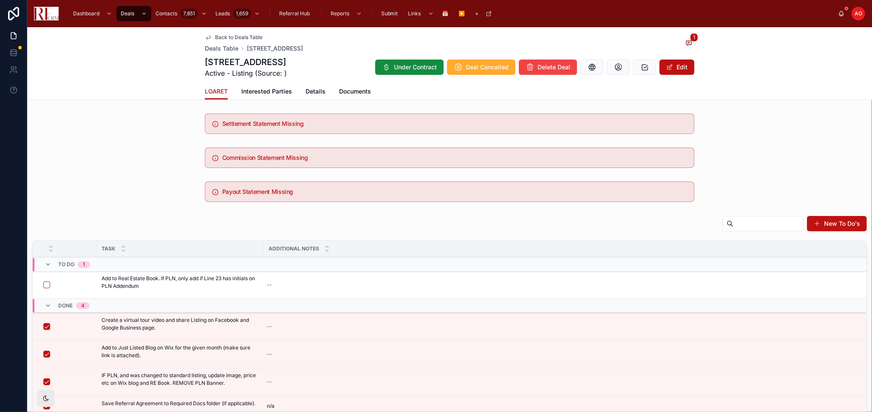
click at [47, 285] on button "button" at bounding box center [46, 284] width 7 height 7
